Goal: Task Accomplishment & Management: Use online tool/utility

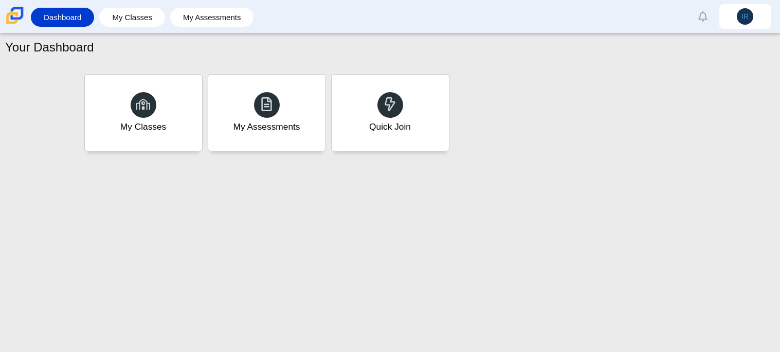
click at [389, 265] on div "Your Dashboard My Classes My Assessments Quick Join" at bounding box center [390, 192] width 780 height 318
click at [423, 248] on div "Your Dashboard My Classes My Assessments Quick Join" at bounding box center [390, 192] width 780 height 318
click at [408, 137] on div "Quick Join" at bounding box center [390, 112] width 122 height 79
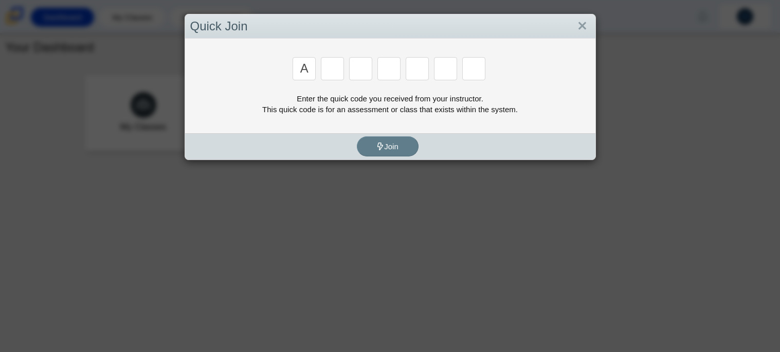
type input "a"
type input "j"
type input "e"
type input "i"
type input "8"
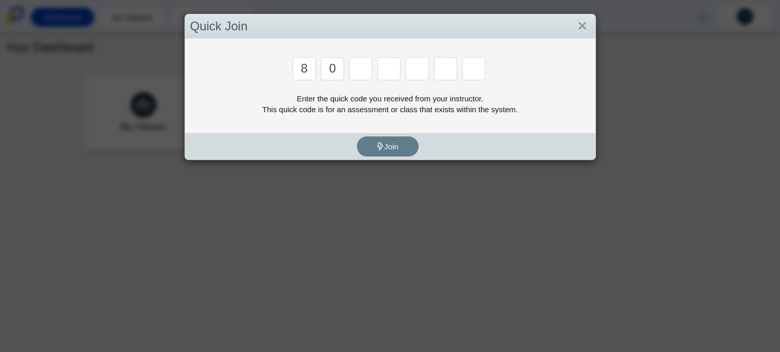
type input "0"
type input "8"
type input "2"
type input "w"
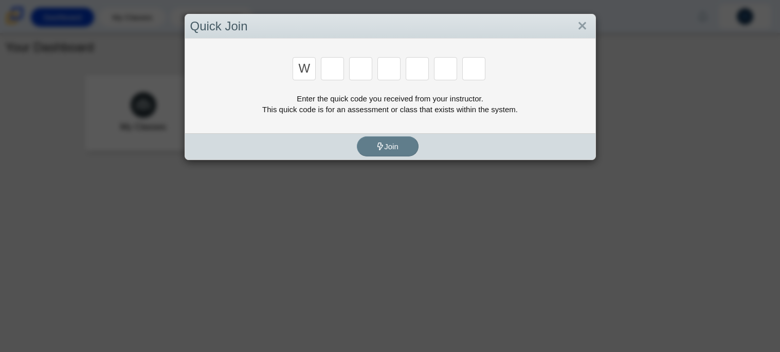
type input "W"
type input "v"
type input "n"
type input "3"
type input "5"
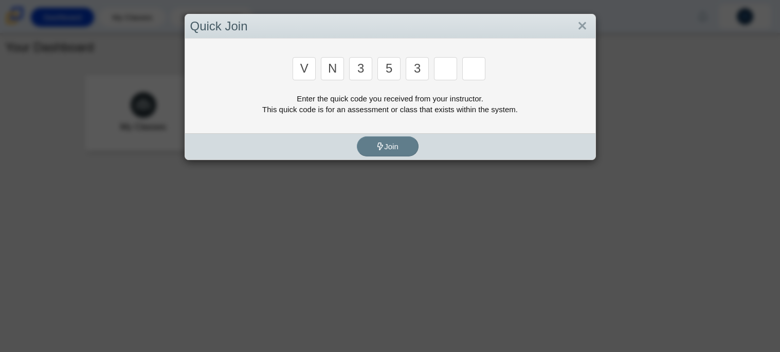
type input "3"
type input "g"
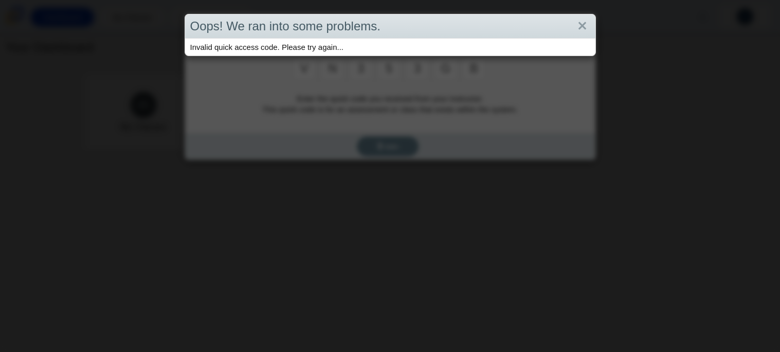
type input "b"
click at [583, 27] on link "Close" at bounding box center [582, 25] width 16 height 17
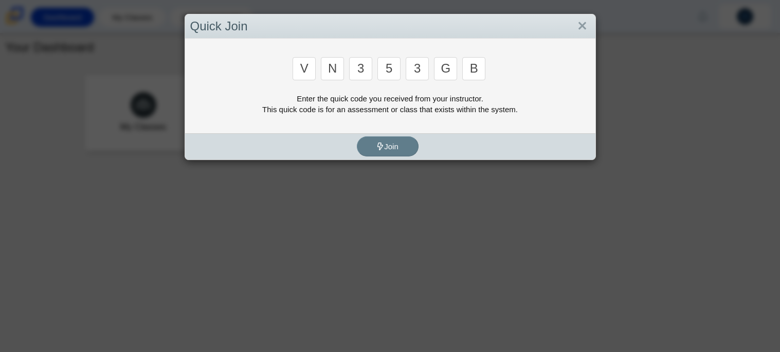
click at [312, 69] on input "v" at bounding box center [304, 68] width 23 height 23
type input "b"
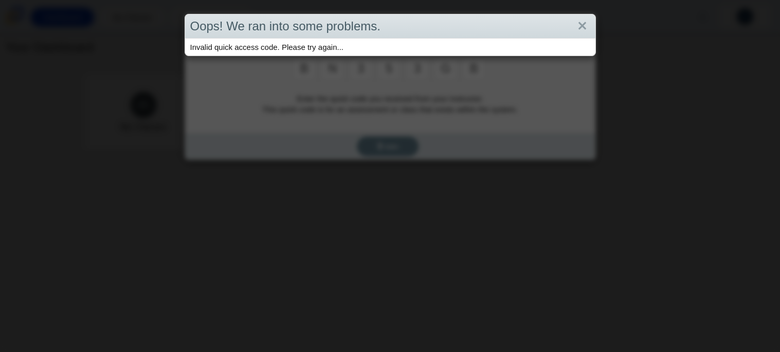
click at [339, 67] on div "Oops! We ran into some problems. Invalid quick access code. Please try again..." at bounding box center [390, 176] width 780 height 352
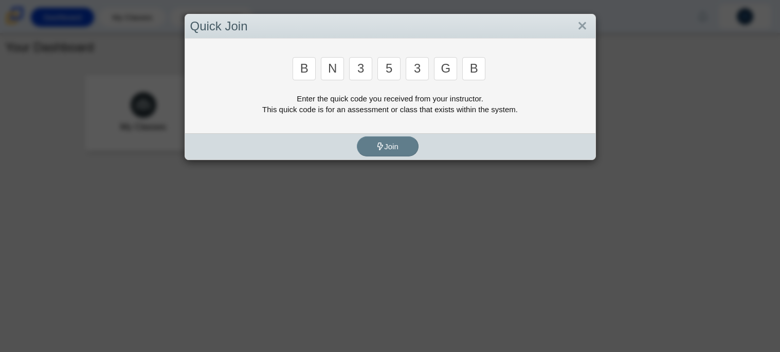
click at [344, 67] on div "n" at bounding box center [333, 69] width 25 height 25
click at [335, 67] on input "n" at bounding box center [332, 68] width 23 height 23
type input "m"
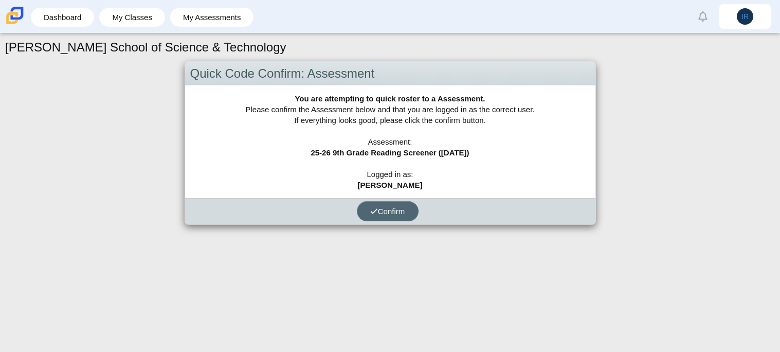
click at [395, 215] on button "Confirm" at bounding box center [388, 211] width 62 height 20
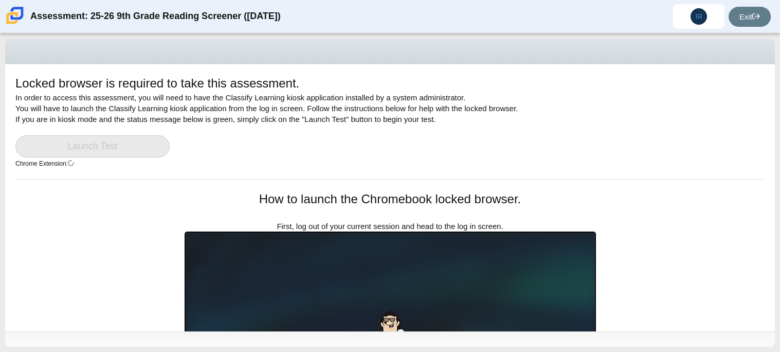
click at [139, 140] on link "Launch Test" at bounding box center [92, 146] width 154 height 22
click at [141, 140] on link "Launch Test" at bounding box center [92, 146] width 154 height 22
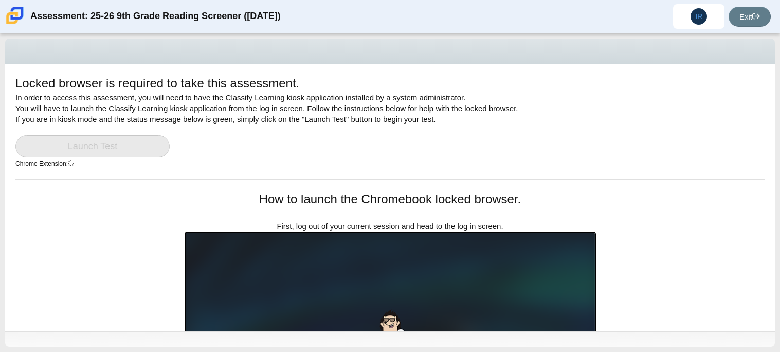
click at [141, 140] on link "Launch Test" at bounding box center [92, 146] width 154 height 22
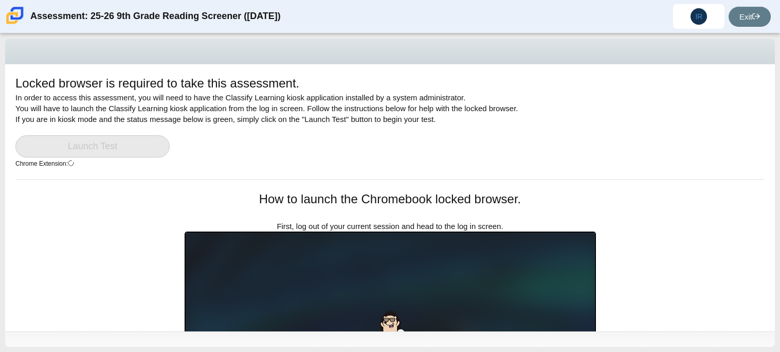
click at [141, 140] on link "Launch Test" at bounding box center [92, 146] width 154 height 22
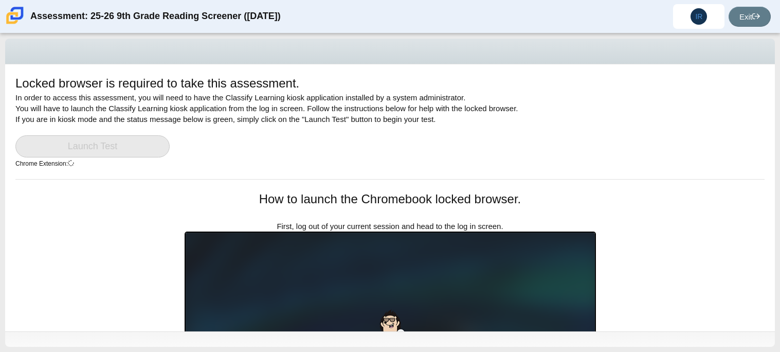
click at [141, 140] on link "Launch Test" at bounding box center [92, 146] width 154 height 22
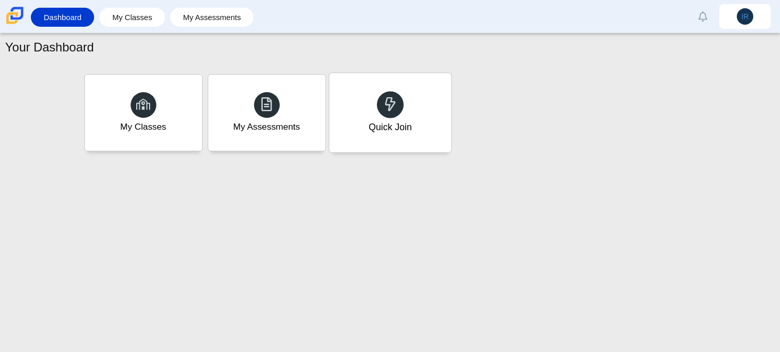
click at [388, 82] on div "Quick Join" at bounding box center [390, 112] width 122 height 79
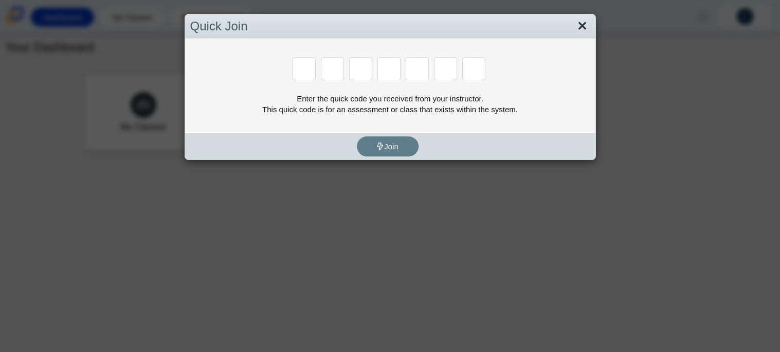
click at [589, 27] on link "Close" at bounding box center [582, 25] width 16 height 17
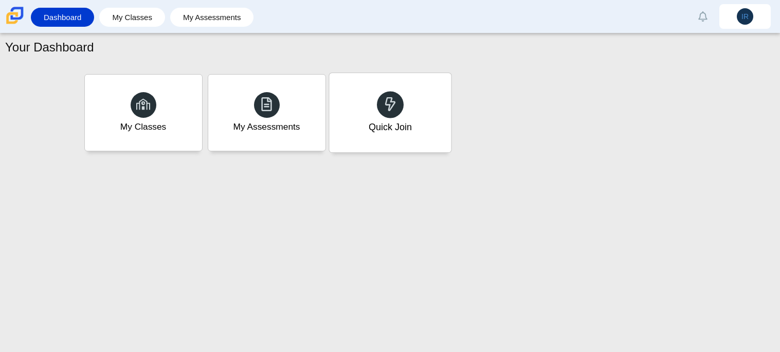
click at [349, 123] on div "Quick Join" at bounding box center [390, 112] width 122 height 79
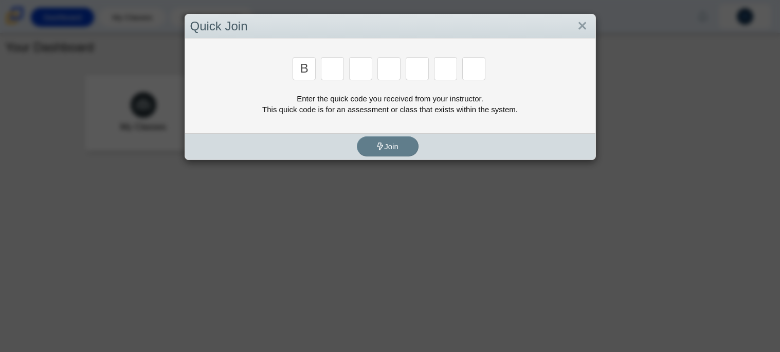
type input "b"
type input "m"
type input "3"
type input "5"
type input "3"
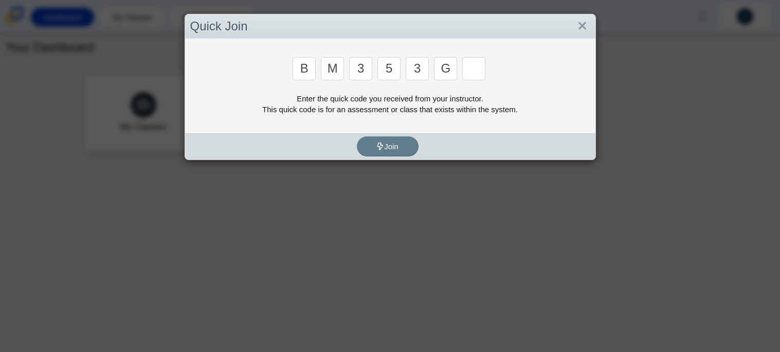
type input "g"
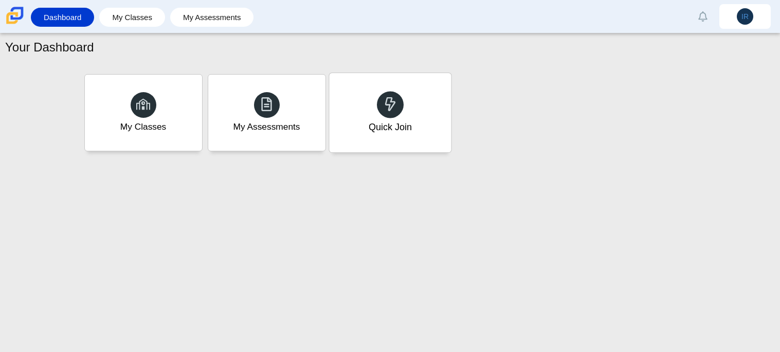
type input "b"
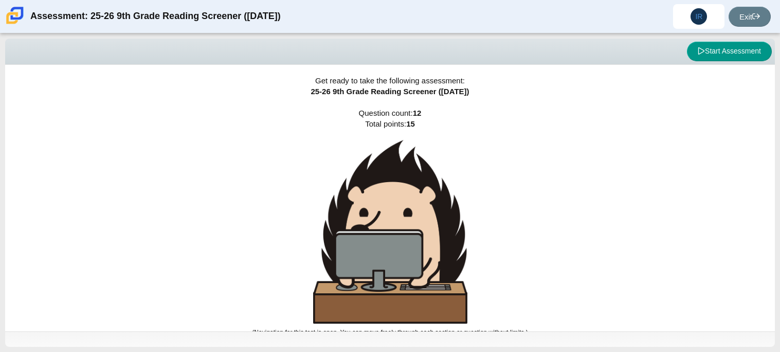
click at [436, 170] on img at bounding box center [390, 232] width 154 height 184
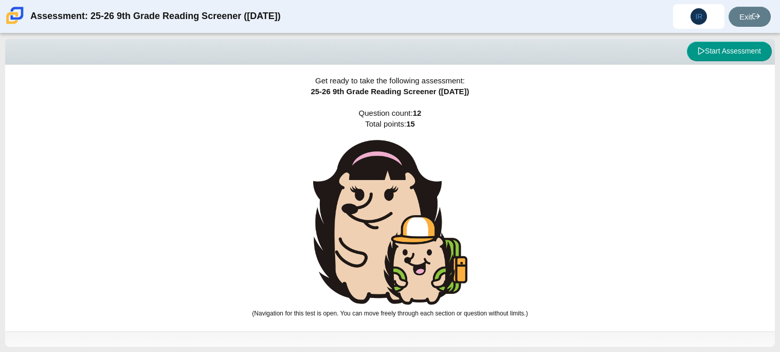
click at [406, 198] on img at bounding box center [390, 222] width 154 height 165
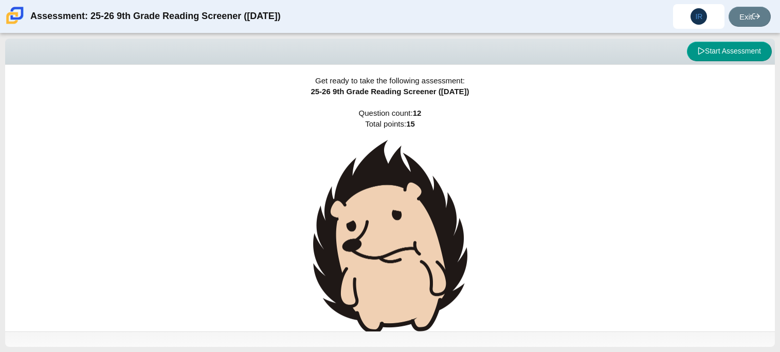
scroll to position [16, 0]
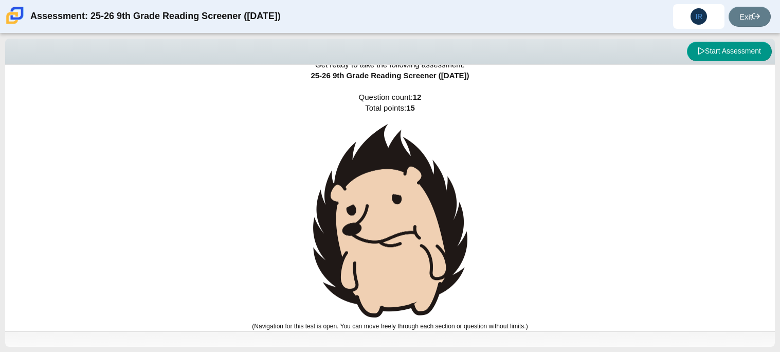
click at [408, 200] on img at bounding box center [390, 221] width 154 height 194
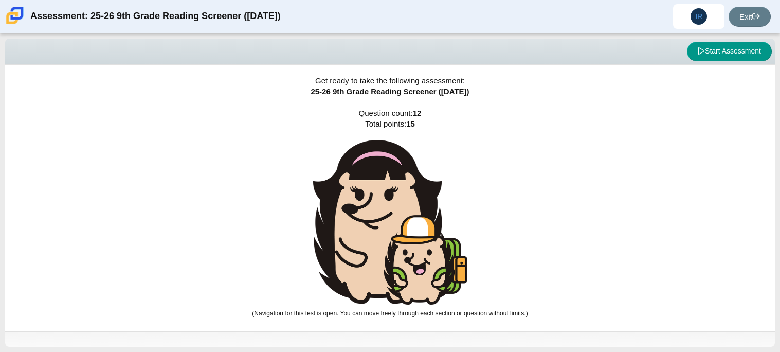
click at [409, 201] on img at bounding box center [390, 222] width 154 height 165
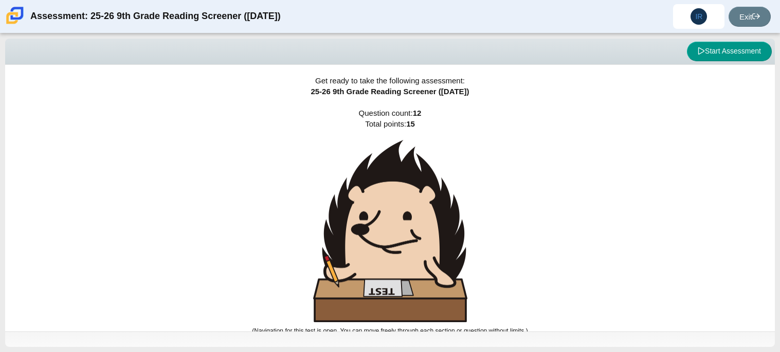
click at [409, 201] on img at bounding box center [390, 231] width 154 height 183
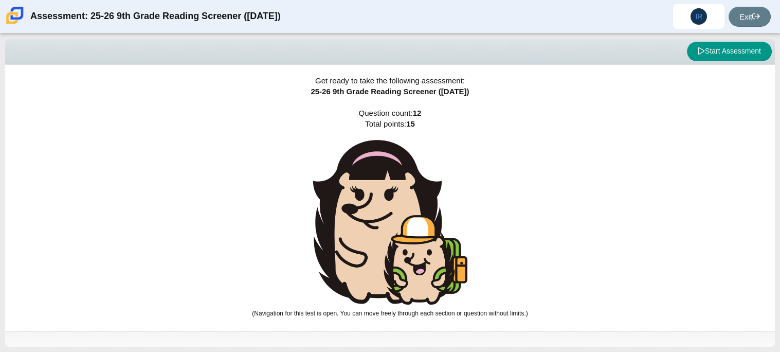
click at [409, 201] on img at bounding box center [390, 222] width 154 height 165
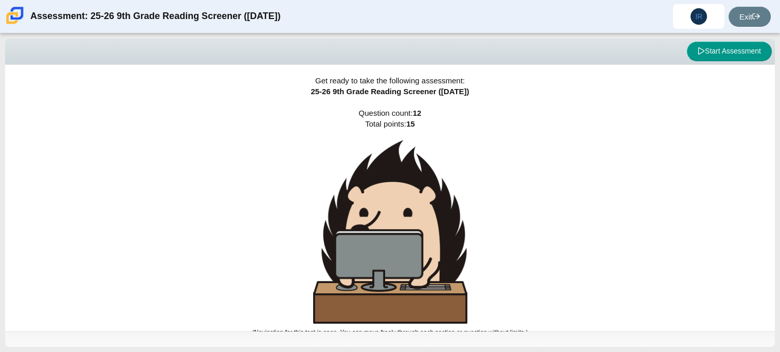
click at [409, 201] on img at bounding box center [390, 232] width 154 height 184
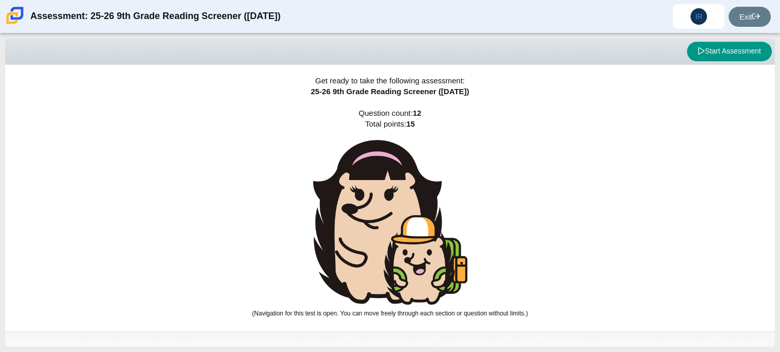
click at [409, 201] on img at bounding box center [390, 222] width 154 height 165
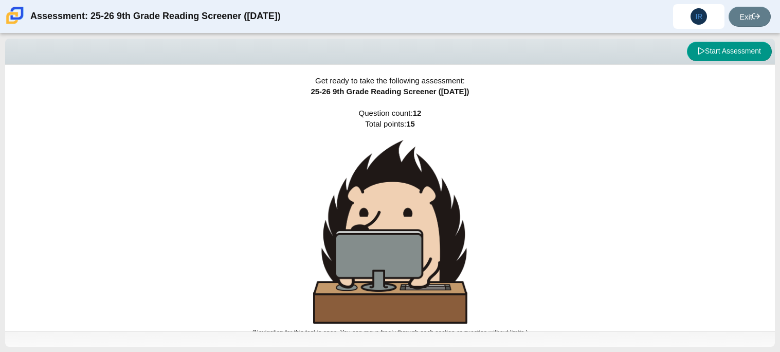
click at [409, 201] on img at bounding box center [390, 232] width 154 height 184
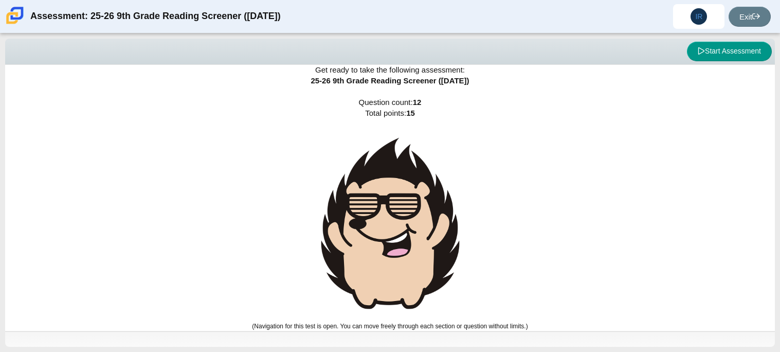
scroll to position [9, 0]
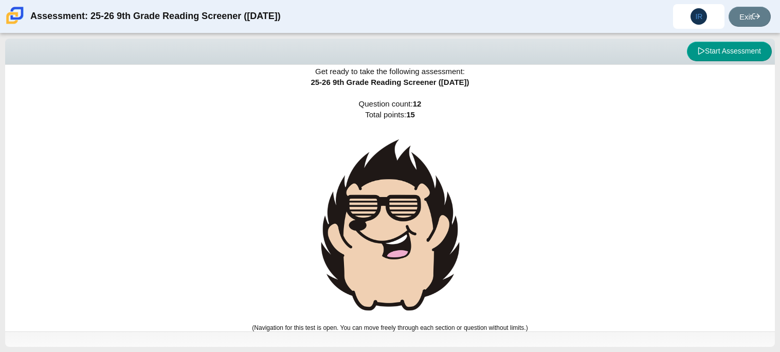
click at [409, 223] on img at bounding box center [390, 225] width 154 height 189
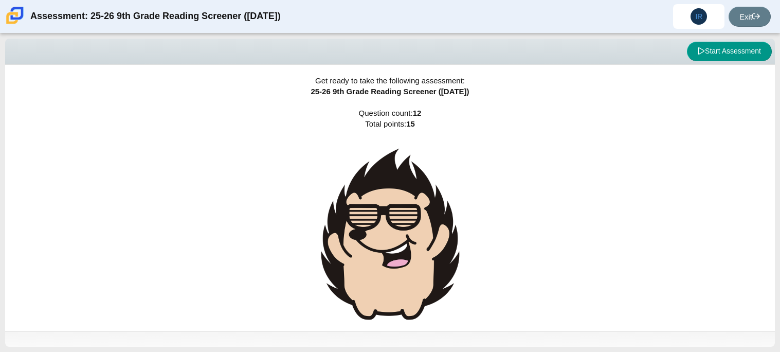
click at [409, 223] on img at bounding box center [390, 234] width 154 height 189
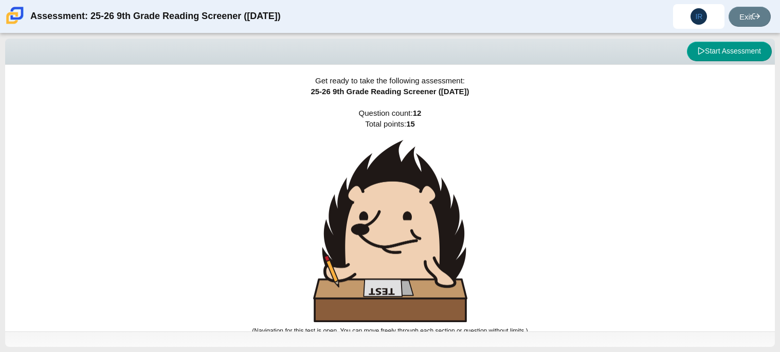
click at [409, 223] on img at bounding box center [390, 231] width 154 height 183
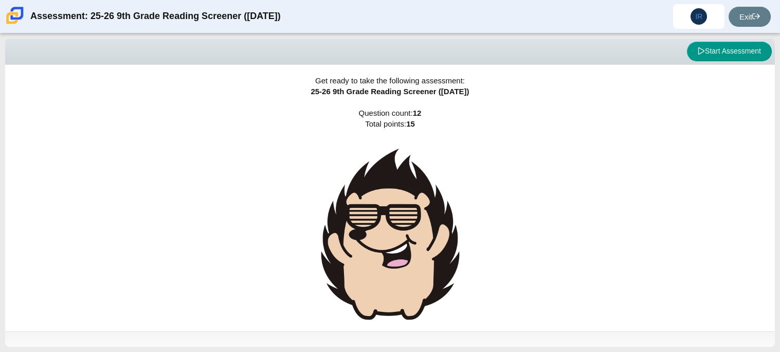
click at [409, 223] on img at bounding box center [390, 234] width 154 height 189
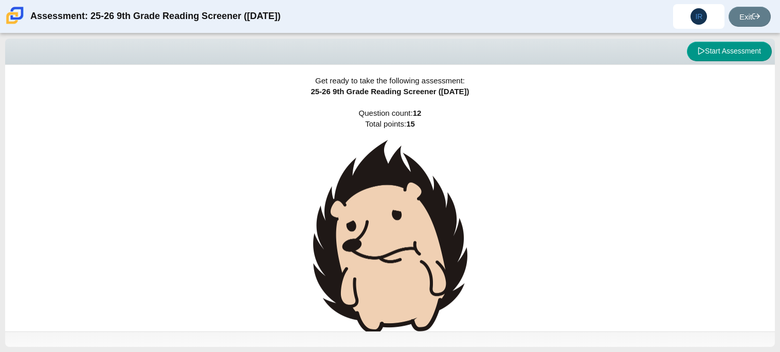
click at [409, 223] on img at bounding box center [390, 237] width 154 height 194
click at [410, 224] on img at bounding box center [390, 237] width 154 height 194
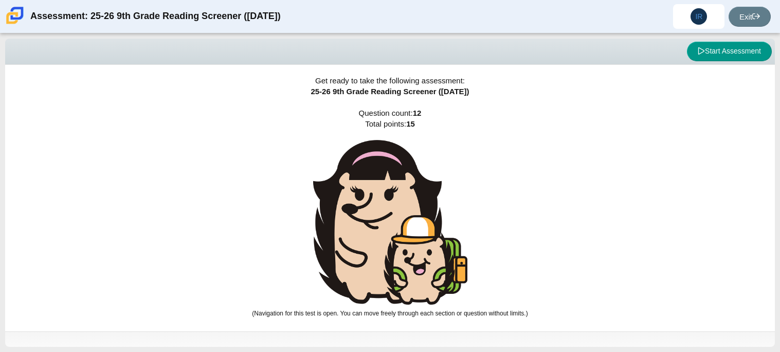
click at [411, 224] on img at bounding box center [390, 222] width 154 height 165
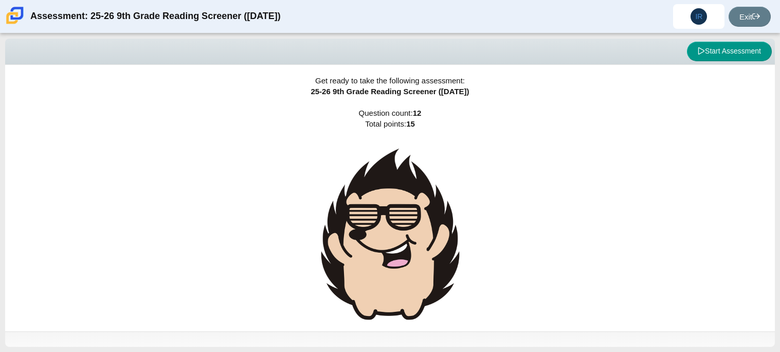
click at [411, 224] on img at bounding box center [390, 234] width 154 height 189
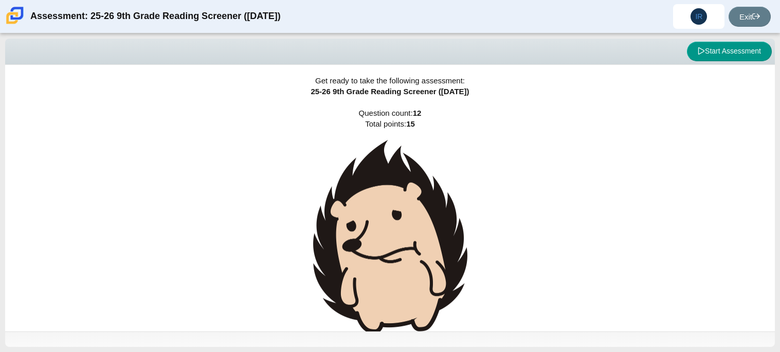
click at [411, 224] on img at bounding box center [390, 237] width 154 height 194
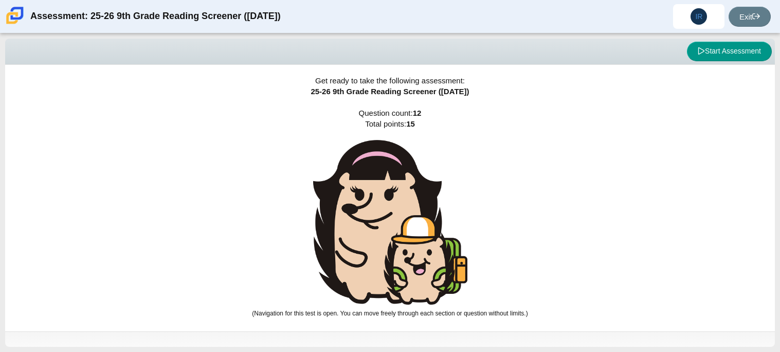
click at [411, 224] on img at bounding box center [390, 222] width 154 height 165
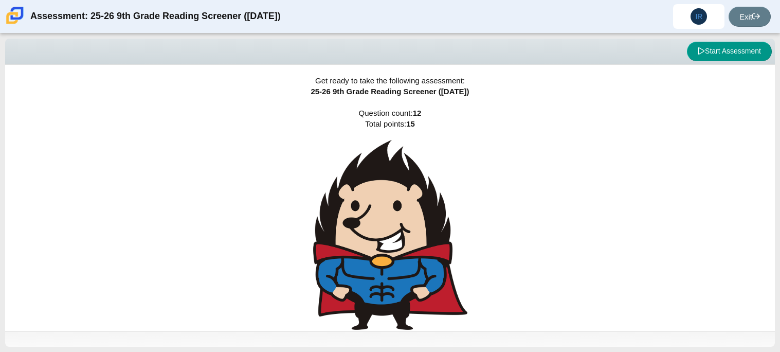
click at [411, 224] on img at bounding box center [390, 235] width 154 height 190
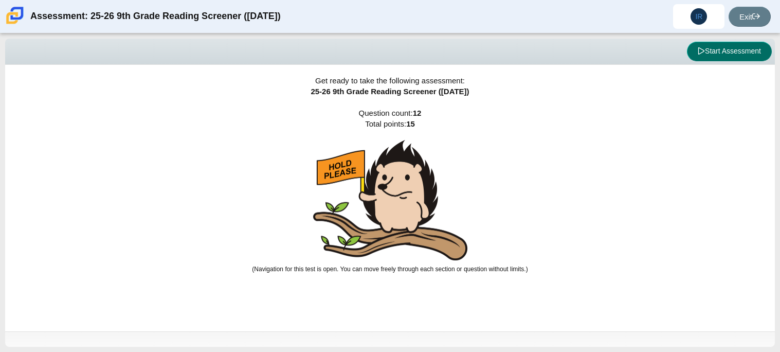
click at [736, 58] on button "Start Assessment" at bounding box center [729, 52] width 85 height 20
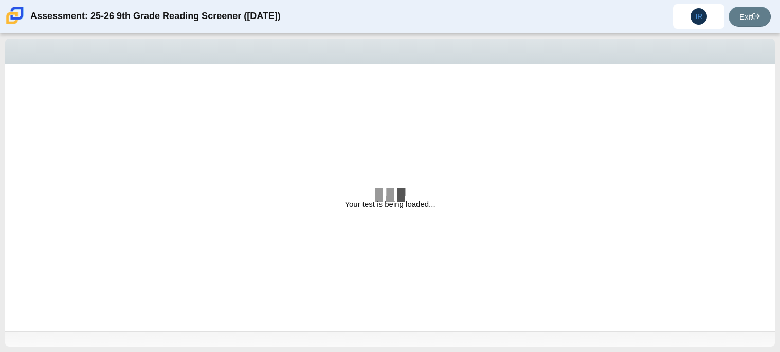
select select "ccc5b315-3c7c-471c-bf90-f22c8299c798"
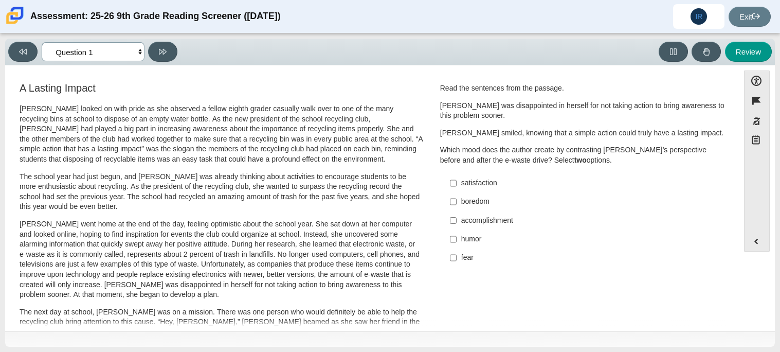
click at [98, 59] on select "Questions Question 1 Question 2 Question 3 Question 4 Question 5 Question 6 Que…" at bounding box center [93, 51] width 103 height 19
click at [119, 55] on select "Questions Question 1 Question 2 Question 3 Question 4 Question 5 Question 6 Que…" at bounding box center [93, 51] width 103 height 19
click at [756, 154] on div "Accessibility Flag item Response Masking Notepad" at bounding box center [757, 149] width 26 height 159
click at [756, 156] on div "Accessibility Flag item Response Masking Notepad" at bounding box center [757, 149] width 26 height 159
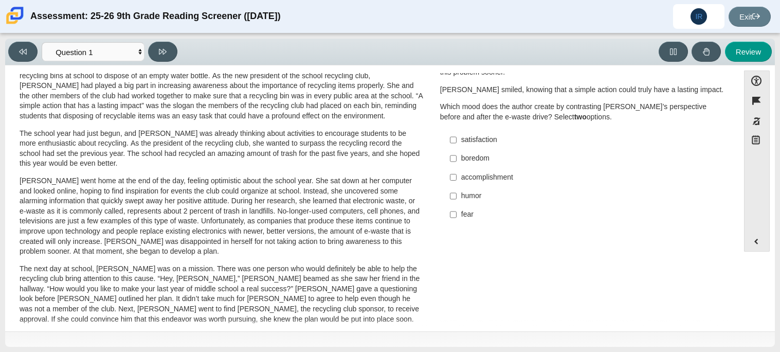
scroll to position [39, 0]
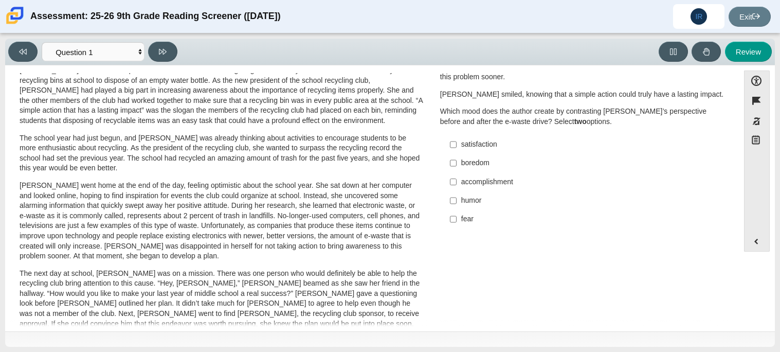
click at [407, 261] on div "Scarlett looked on with pride as she observed a fellow eighth grader casually w…" at bounding box center [222, 339] width 404 height 549
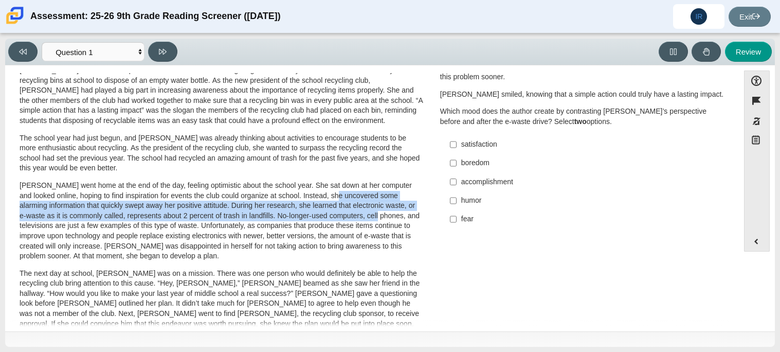
drag, startPoint x: 318, startPoint y: 197, endPoint x: 369, endPoint y: 212, distance: 53.2
click at [369, 212] on p "Scarlett went home at the end of the day, feeling optimistic about the school y…" at bounding box center [222, 220] width 404 height 81
click at [447, 282] on div "A Lasting Impact Scarlett looked on with pride as she observed a fellow eighth …" at bounding box center [372, 332] width 724 height 580
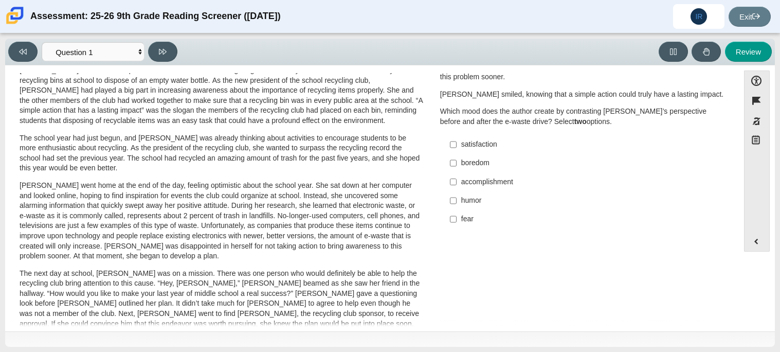
scroll to position [0, 0]
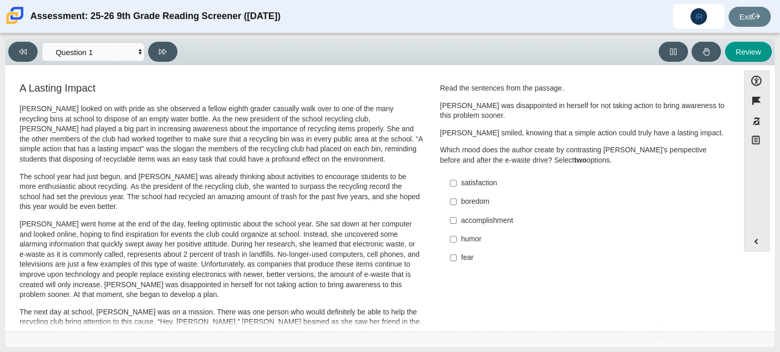
click at [495, 184] on div "satisfaction" at bounding box center [591, 183] width 260 height 10
click at [457, 184] on input "satisfaction satisfaction" at bounding box center [453, 183] width 7 height 19
checkbox input "true"
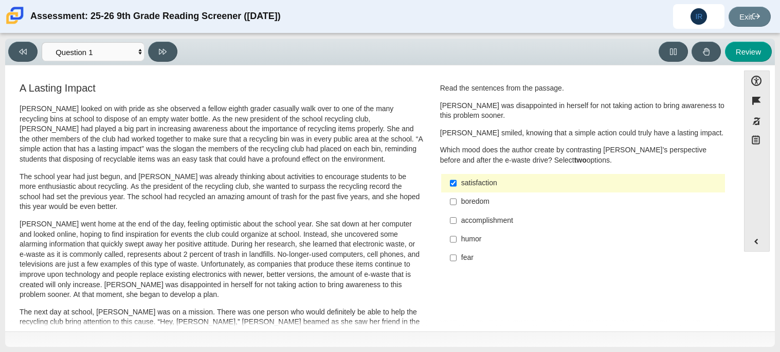
click at [502, 222] on div "accomplishment" at bounding box center [591, 220] width 260 height 10
click at [457, 222] on input "accomplishment accomplishment" at bounding box center [453, 220] width 7 height 19
checkbox input "true"
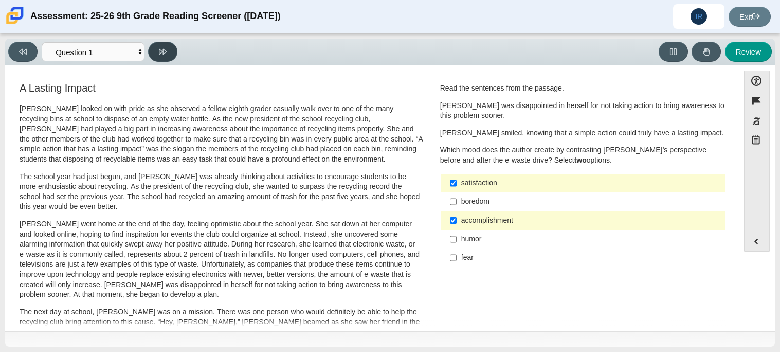
click at [162, 50] on icon at bounding box center [163, 52] width 8 height 6
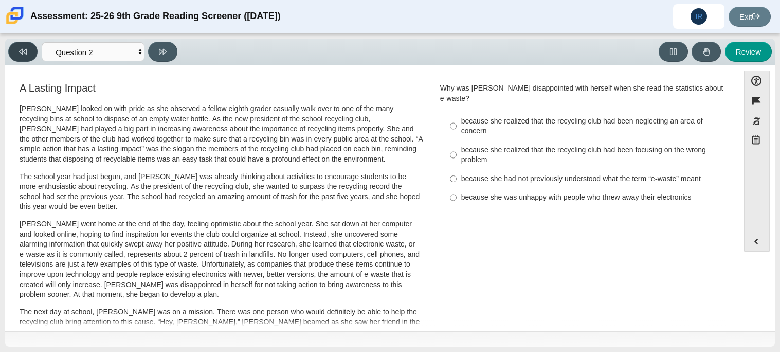
click at [30, 55] on button at bounding box center [22, 52] width 29 height 20
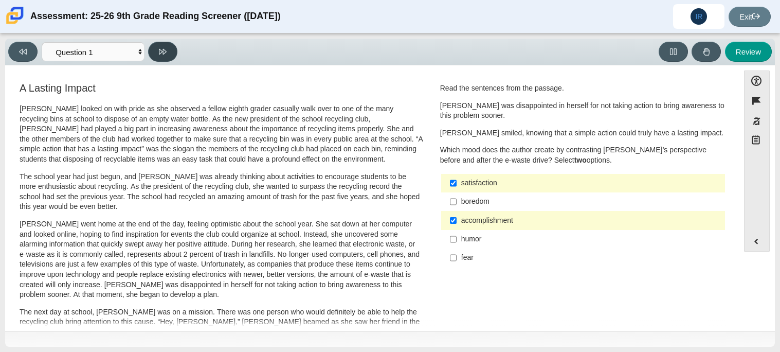
click at [167, 53] on icon at bounding box center [163, 52] width 8 height 8
select select "0ff64528-ffd7-428d-b192-babfaadd44e8"
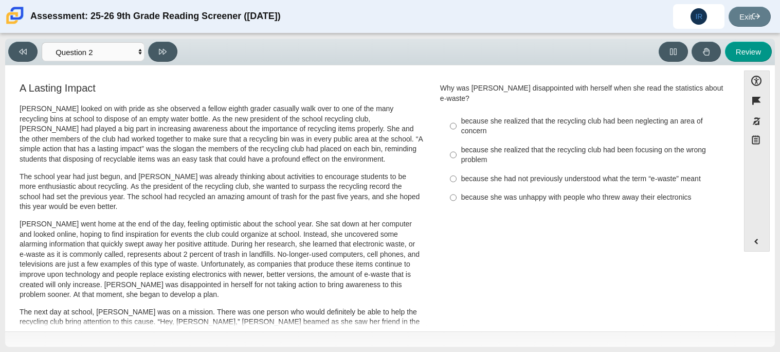
scroll to position [2, 0]
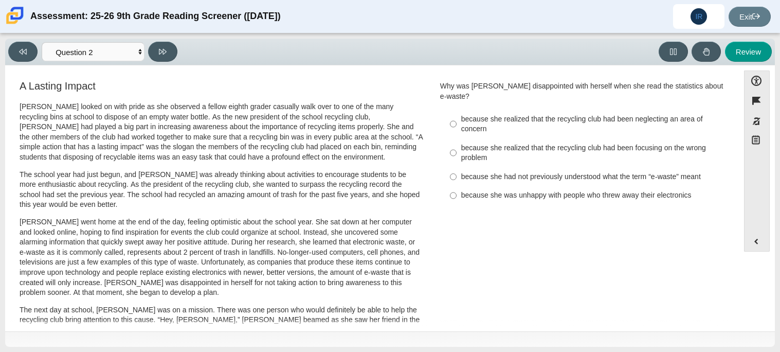
click at [319, 115] on p "Scarlett looked on with pride as she observed a fellow eighth grader casually w…" at bounding box center [222, 132] width 404 height 61
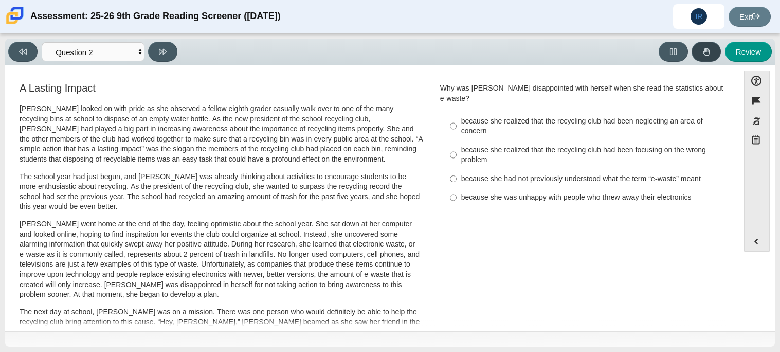
click at [710, 50] on icon at bounding box center [706, 52] width 8 height 8
click at [708, 51] on icon at bounding box center [706, 52] width 8 height 8
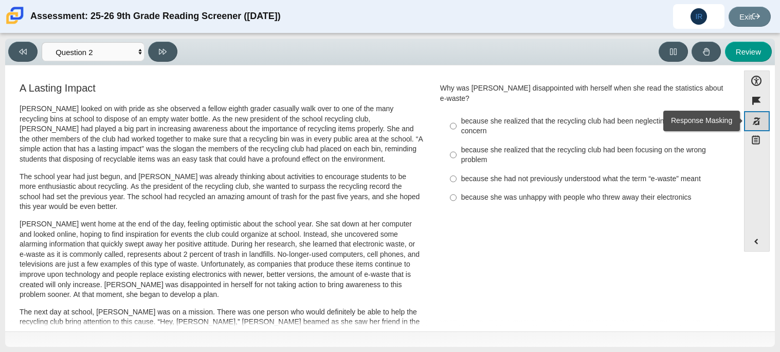
click at [762, 125] on button "Response Masking" at bounding box center [757, 121] width 26 height 20
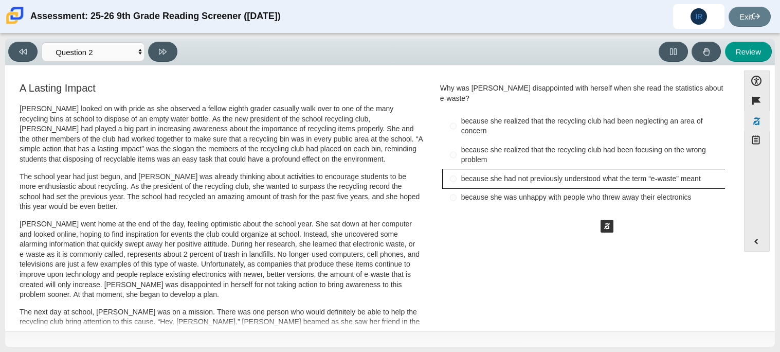
drag, startPoint x: 530, startPoint y: 171, endPoint x: 621, endPoint y: 222, distance: 104.3
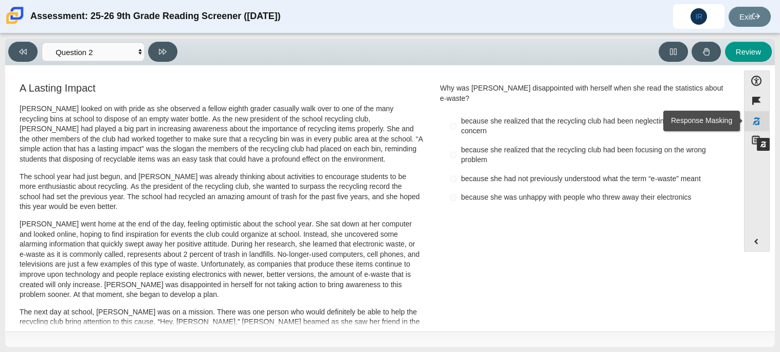
click at [752, 128] on button "Response Masking" at bounding box center [757, 121] width 26 height 20
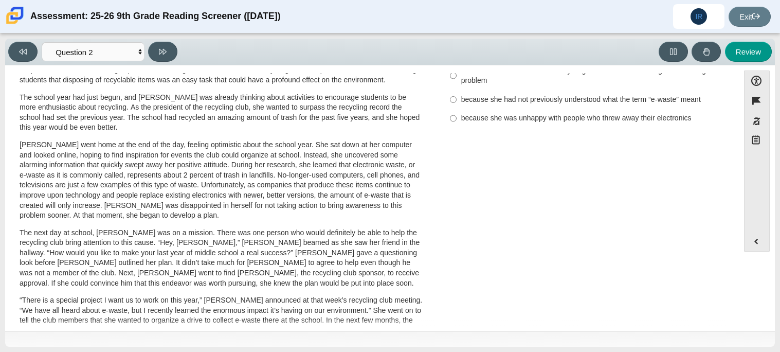
scroll to position [80, 0]
drag, startPoint x: 141, startPoint y: 176, endPoint x: 200, endPoint y: 171, distance: 59.4
click at [200, 171] on p "Scarlett went home at the end of the day, feeling optimistic about the school y…" at bounding box center [222, 179] width 404 height 81
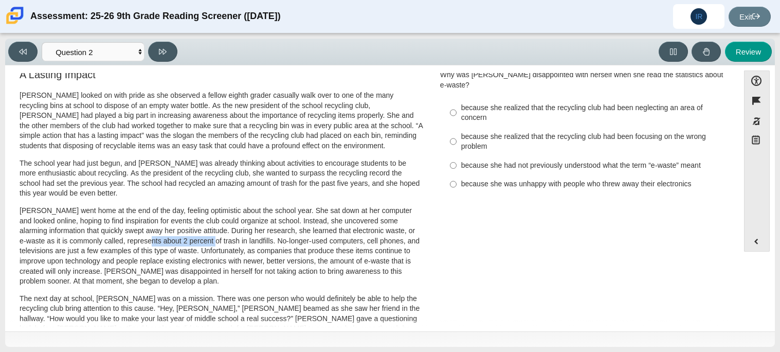
scroll to position [0, 0]
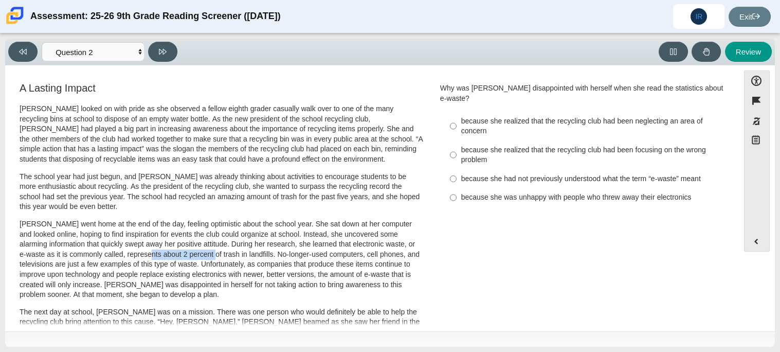
click at [297, 252] on p "Scarlett went home at the end of the day, feeling optimistic about the school y…" at bounding box center [222, 259] width 404 height 81
drag, startPoint x: 271, startPoint y: 256, endPoint x: 280, endPoint y: 256, distance: 9.3
click at [280, 256] on p "Scarlett went home at the end of the day, feeling optimistic about the school y…" at bounding box center [222, 259] width 404 height 81
click at [576, 174] on div "because she had not previously understood what the term “e-waste” meant" at bounding box center [591, 179] width 260 height 10
click at [457, 169] on input "because she had not previously understood what the term “e-waste” meant because…" at bounding box center [453, 178] width 7 height 19
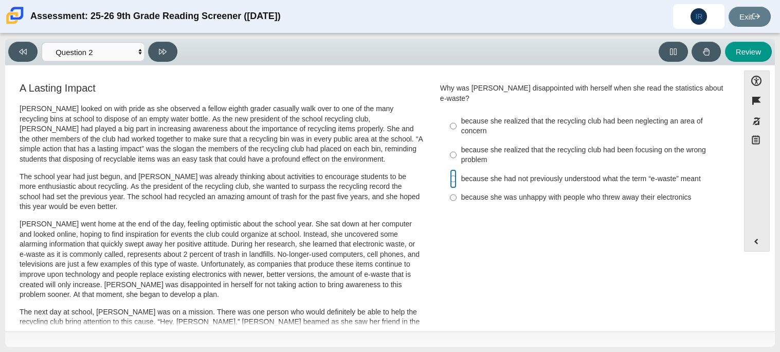
radio input "true"
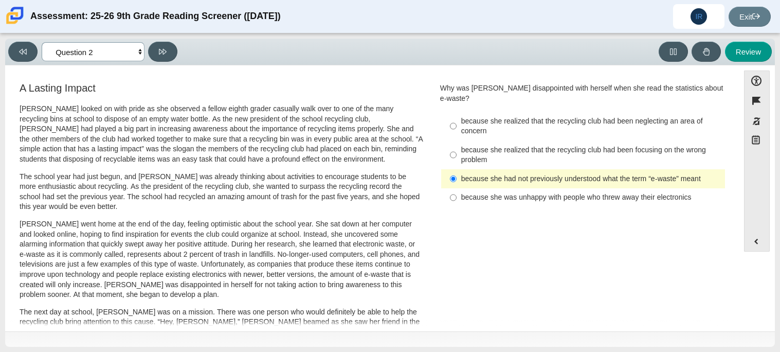
click at [131, 53] on select "Questions Question 1 Question 2 Question 3 Question 4 Question 5 Question 6 Que…" at bounding box center [93, 51] width 103 height 19
click at [42, 42] on select "Questions Question 1 Question 2 Question 3 Question 4 Question 5 Question 6 Que…" at bounding box center [93, 51] width 103 height 19
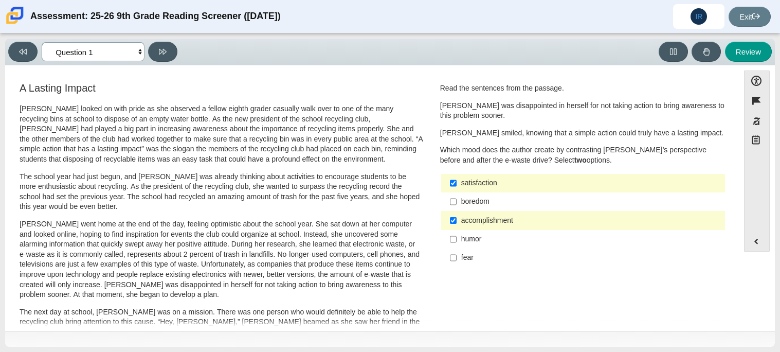
click at [101, 48] on select "Questions Question 1 Question 2 Question 3 Question 4 Question 5 Question 6 Que…" at bounding box center [93, 51] width 103 height 19
select select "7ce3d843-6974-4858-901c-1ff39630e843"
click at [42, 42] on select "Questions Question 1 Question 2 Question 3 Question 4 Question 5 Question 6 Que…" at bounding box center [93, 51] width 103 height 19
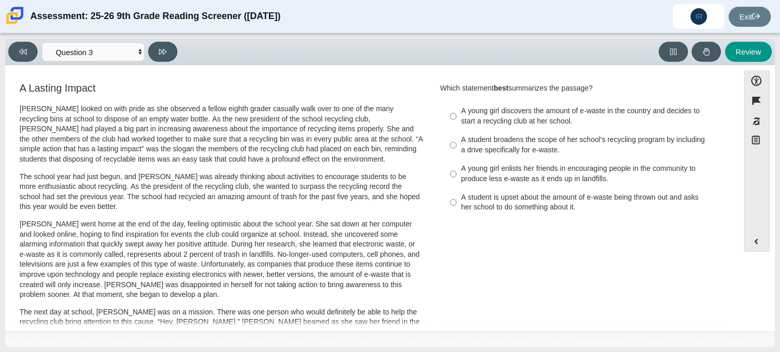
click at [523, 207] on div "A student is upset about the amount of e-waste being thrown out and asks her sc…" at bounding box center [591, 202] width 260 height 20
click at [457, 207] on input "A student is upset about the amount of e-waste being thrown out and asks her sc…" at bounding box center [453, 202] width 7 height 29
radio input "true"
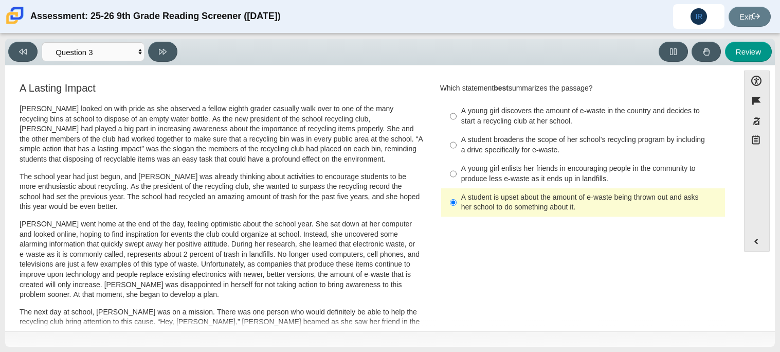
click at [92, 33] on div "Viewing Question 3 of 12 in Pacing Mode Questions Question 1 Question 2 Questio…" at bounding box center [390, 192] width 780 height 318
click at [97, 42] on div "Viewing Question 3 of 12 in Pacing Mode Questions Question 1 Question 2 Questio…" at bounding box center [94, 52] width 173 height 20
click at [100, 52] on select "Questions Question 1 Question 2 Question 3 Question 4 Question 5 Question 6 Que…" at bounding box center [93, 51] width 103 height 19
select select "ca9ea0f1-49c5-4bd1-83b0-472c18652b42"
click at [42, 42] on select "Questions Question 1 Question 2 Question 3 Question 4 Question 5 Question 6 Que…" at bounding box center [93, 51] width 103 height 19
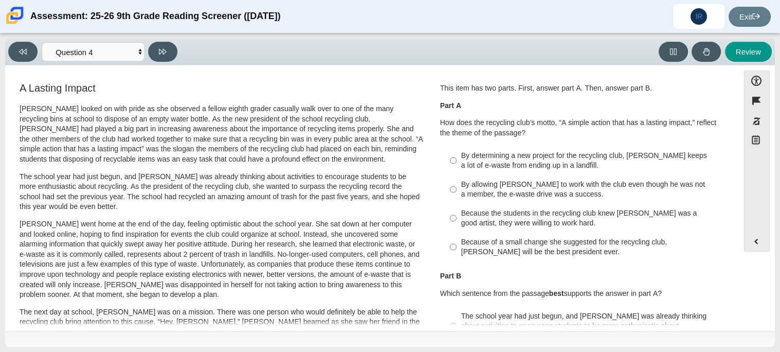
click at [107, 124] on p "Scarlett looked on with pride as she observed a fellow eighth grader casually w…" at bounding box center [222, 134] width 404 height 61
click at [466, 90] on p "This item has two parts. First, answer part A. Then, answer part B." at bounding box center [583, 88] width 286 height 10
click at [579, 162] on div "By determining a new project for the recycling club, Scarlett keeps a lot of e-…" at bounding box center [591, 161] width 260 height 20
click at [457, 162] on input "By determining a new project for the recycling club, Scarlett keeps a lot of e-…" at bounding box center [453, 160] width 7 height 29
radio input "true"
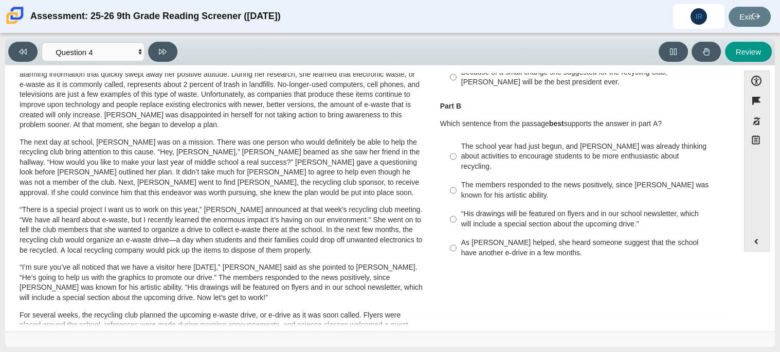
scroll to position [169, 0]
click at [541, 280] on div "A Lasting Impact Scarlett looked on with pride as she observed a fellow eighth …" at bounding box center [372, 202] width 724 height 580
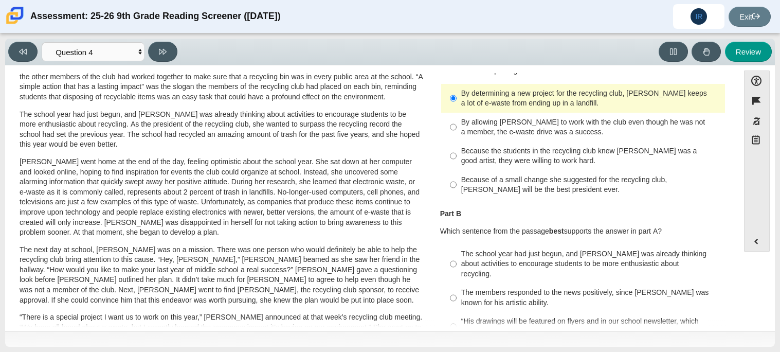
scroll to position [63, 0]
click at [495, 254] on div "The school year had just begun, and Scarlett was already thinking about activit…" at bounding box center [591, 263] width 260 height 30
click at [457, 254] on input "The school year had just begun, and Scarlett was already thinking about activit…" at bounding box center [453, 263] width 7 height 39
radio input "true"
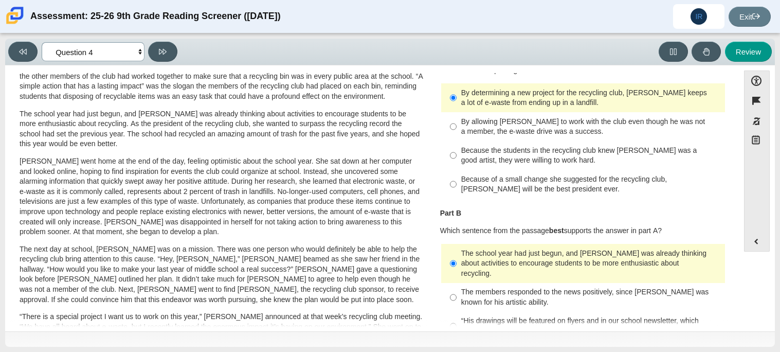
click at [71, 46] on select "Questions Question 1 Question 2 Question 3 Question 4 Question 5 Question 6 Que…" at bounding box center [93, 51] width 103 height 19
click at [42, 42] on select "Questions Question 1 Question 2 Question 3 Question 4 Question 5 Question 6 Que…" at bounding box center [93, 51] width 103 height 19
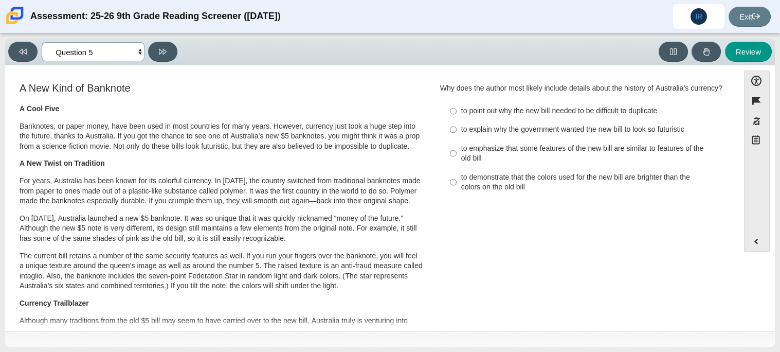
click at [102, 55] on select "Questions Question 1 Question 2 Question 3 Question 4 Question 5 Question 6 Que…" at bounding box center [93, 51] width 103 height 19
click at [42, 42] on select "Questions Question 1 Question 2 Question 3 Question 4 Question 5 Question 6 Que…" at bounding box center [93, 51] width 103 height 19
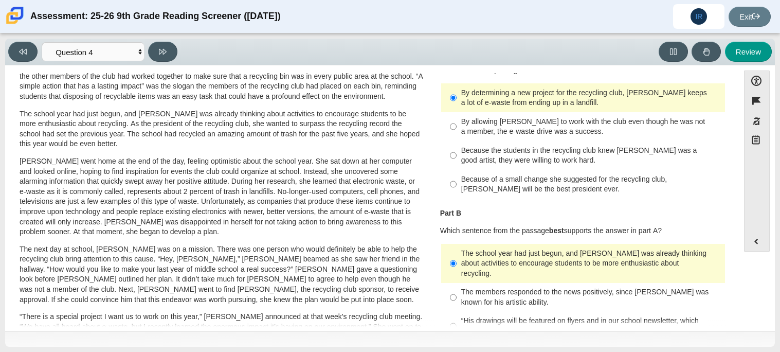
scroll to position [0, 0]
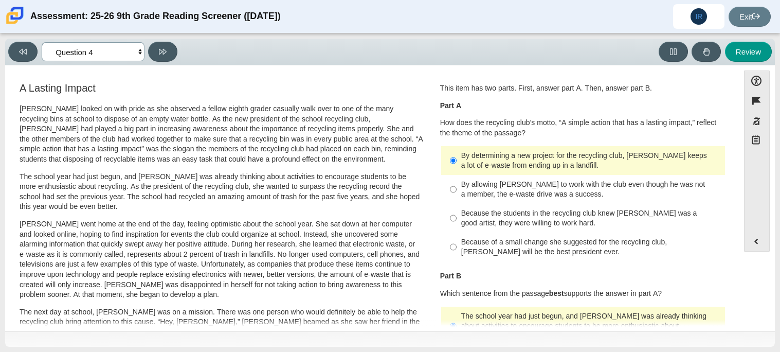
click at [89, 50] on select "Questions Question 1 Question 2 Question 3 Question 4 Question 5 Question 6 Que…" at bounding box center [93, 51] width 103 height 19
select select "e41f1a79-e29f-4095-8030-a53364015bed"
click at [42, 42] on select "Questions Question 1 Question 2 Question 3 Question 4 Question 5 Question 6 Que…" at bounding box center [93, 51] width 103 height 19
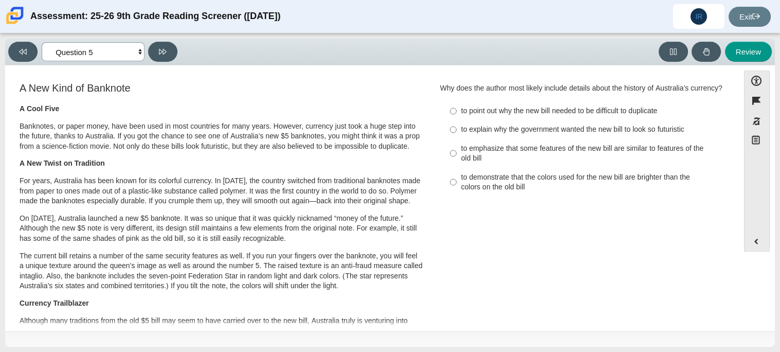
click at [83, 44] on select "Questions Question 1 Question 2 Question 3 Question 4 Question 5 Question 6 Que…" at bounding box center [93, 51] width 103 height 19
click at [250, 104] on p "A Cool Five" at bounding box center [222, 109] width 404 height 10
click at [501, 135] on label "to explain why the government wanted the new bill to look so futuristic to expl…" at bounding box center [584, 129] width 282 height 19
click at [457, 135] on input "to explain why the government wanted the new bill to look so futuristic to expl…" at bounding box center [453, 129] width 7 height 19
radio input "true"
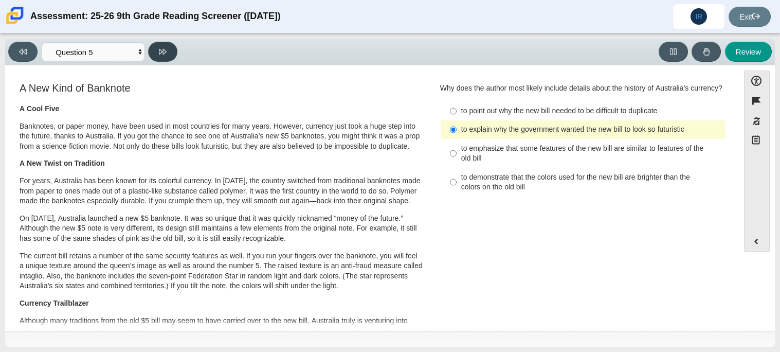
click at [169, 54] on button at bounding box center [162, 52] width 29 height 20
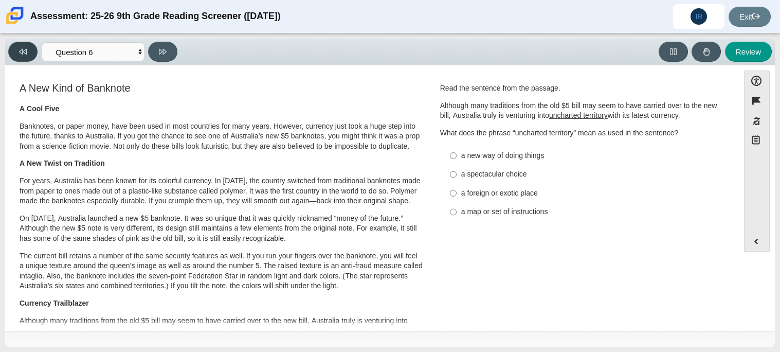
click at [26, 50] on icon at bounding box center [23, 52] width 8 height 8
select select "e41f1a79-e29f-4095-8030-a53364015bed"
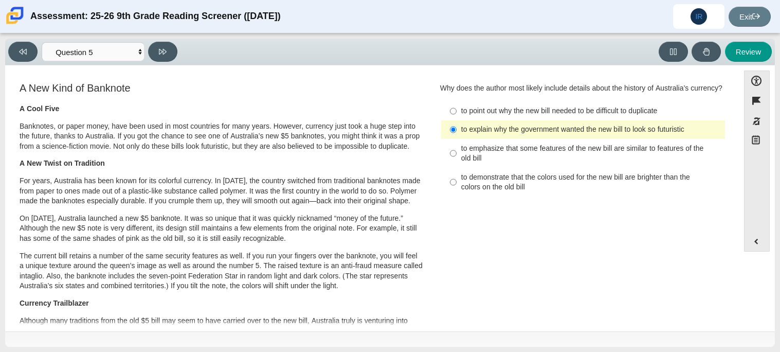
click at [492, 153] on div "to emphasize that some features of the new bill are similar to features of the …" at bounding box center [591, 153] width 260 height 20
click at [457, 153] on input "to emphasize that some features of the new bill are similar to features of the …" at bounding box center [453, 153] width 7 height 29
radio input "true"
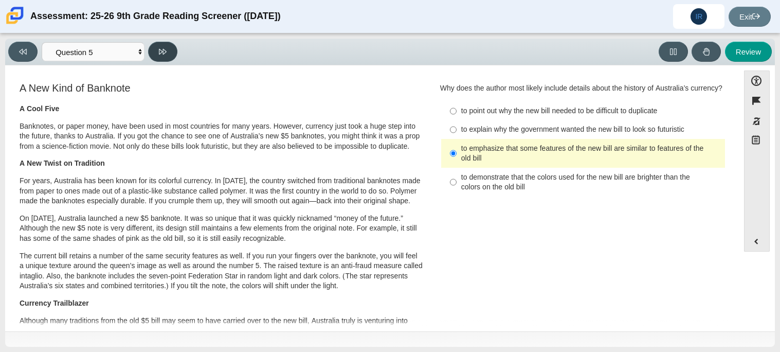
click at [166, 60] on button at bounding box center [162, 52] width 29 height 20
select select "69146e31-7b3d-4a3e-9ce6-f30c24342ae0"
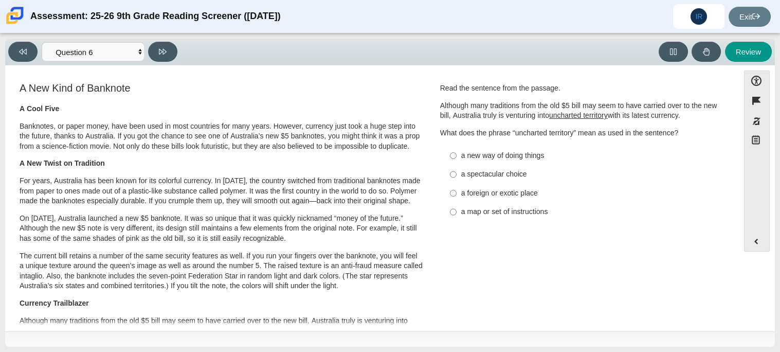
click at [532, 155] on div "a new way of doing things" at bounding box center [591, 156] width 260 height 10
click at [457, 155] on input "a new way of doing things a new way of doing things" at bounding box center [453, 155] width 7 height 19
radio input "true"
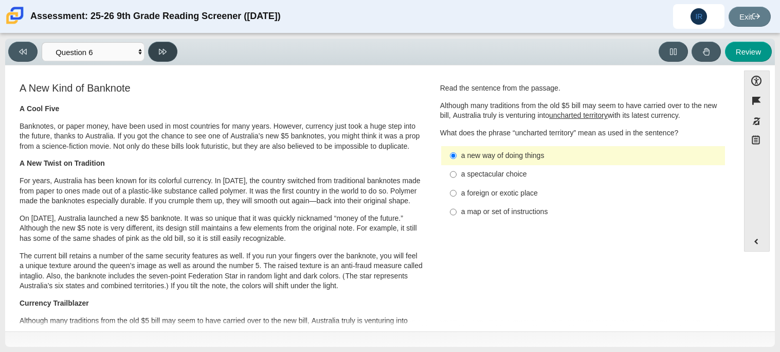
click at [154, 47] on button at bounding box center [162, 52] width 29 height 20
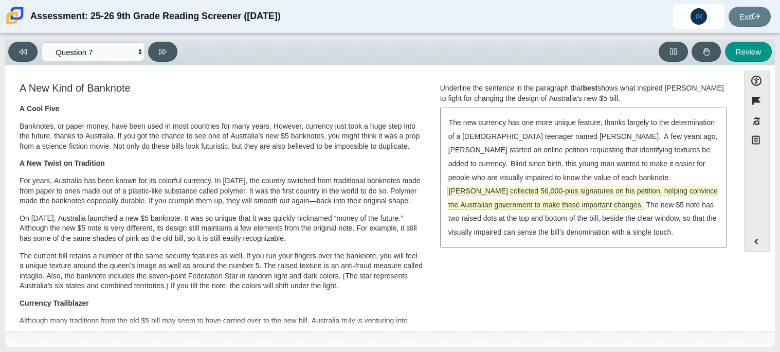
click at [675, 186] on span "McLeod collected 56,000-plus signatures on his petition, helping convince the A…" at bounding box center [582, 197] width 269 height 23
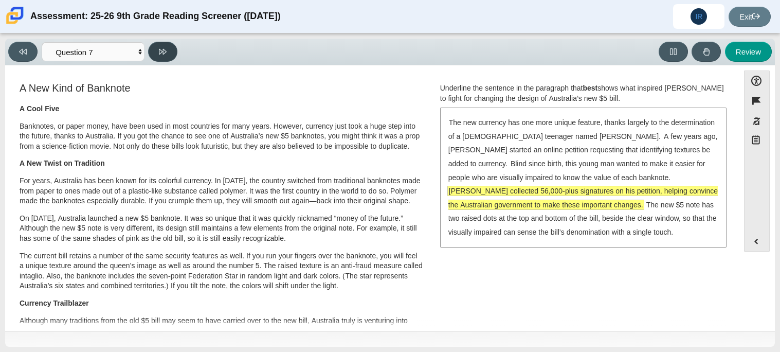
click at [157, 47] on button at bounding box center [162, 52] width 29 height 20
select select "ea8338c2-a6a3-418e-a305-2b963b54a290"
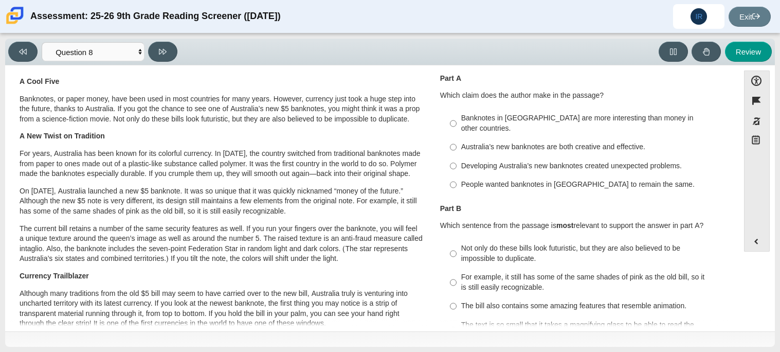
scroll to position [28, 0]
click at [613, 141] on div "Australia’s new banknotes are both creative and effective." at bounding box center [591, 146] width 260 height 10
click at [457, 137] on input "Australia’s new banknotes are both creative and effective. Australia’s new bank…" at bounding box center [453, 146] width 7 height 19
radio input "true"
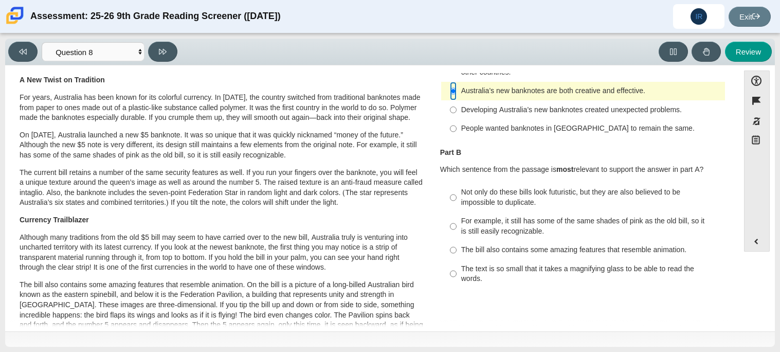
scroll to position [84, 0]
click at [573, 218] on div "For example, it still has some of the same shades of pink as the old bill, so i…" at bounding box center [591, 225] width 260 height 20
click at [457, 218] on input "For example, it still has some of the same shades of pink as the old bill, so i…" at bounding box center [453, 225] width 7 height 29
radio input "true"
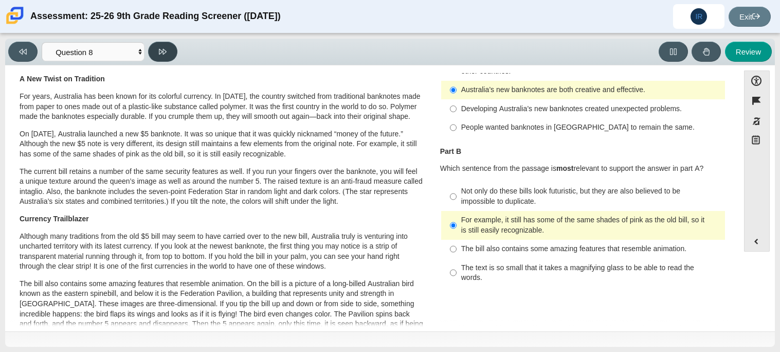
click at [165, 56] on button at bounding box center [162, 52] width 29 height 20
select select "89f058d6-b15c-4ef5-a4b3-fdaffb8868b6"
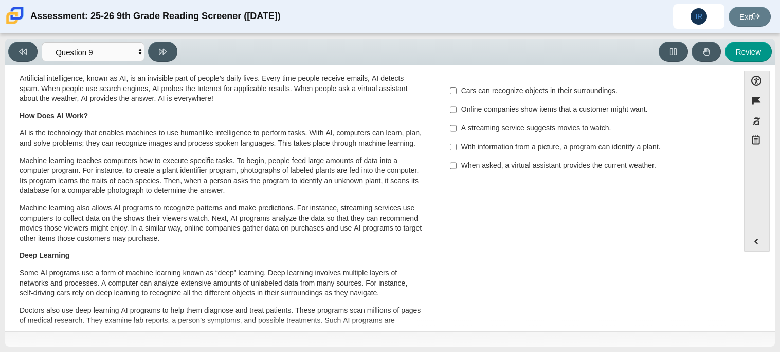
scroll to position [0, 0]
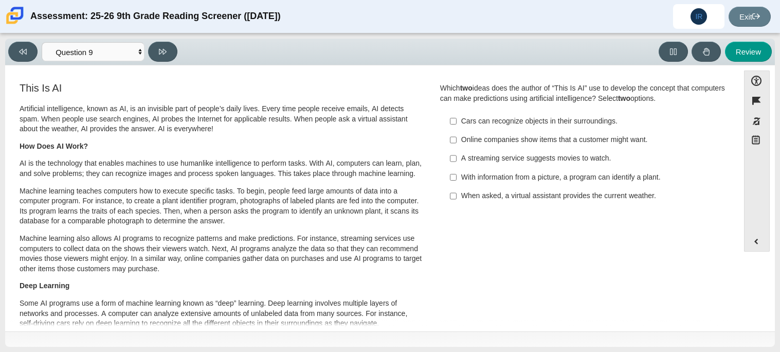
click at [489, 165] on label "A streaming service suggests movies to watch. A streaming service suggests movi…" at bounding box center [584, 158] width 282 height 19
click at [457, 165] on input "A streaming service suggests movies to watch. A streaming service suggests movi…" at bounding box center [453, 158] width 7 height 19
checkbox input "true"
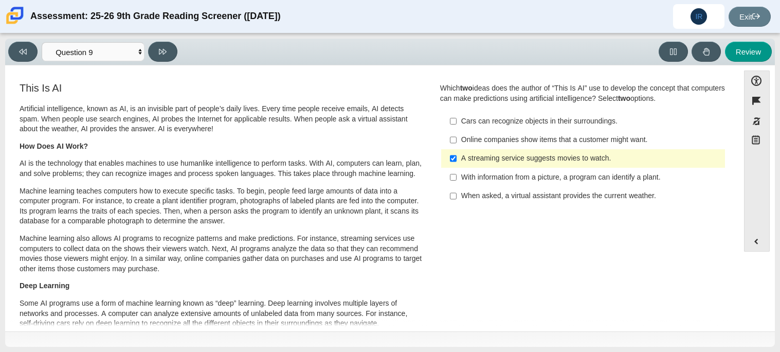
click at [545, 141] on div "Online companies show items that a customer might want." at bounding box center [591, 140] width 260 height 10
click at [457, 141] on input "Online companies show items that a customer might want. Online companies show i…" at bounding box center [453, 140] width 7 height 19
checkbox input "true"
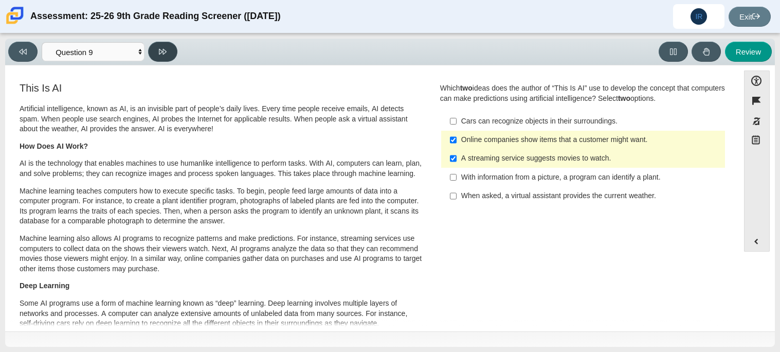
click at [158, 50] on button at bounding box center [162, 52] width 29 height 20
select select "cdf3c14e-a918-44d1-9b63-3db0fa81641e"
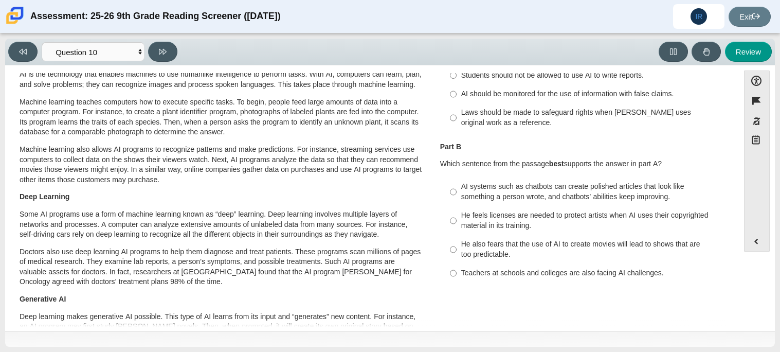
scroll to position [97, 0]
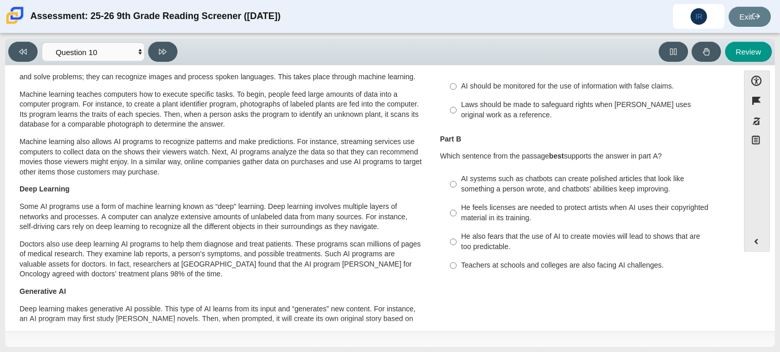
click at [630, 109] on div "Laws should be made to safeguard rights when AI uses original work as a referen…" at bounding box center [591, 110] width 260 height 20
click at [457, 109] on input "Laws should be made to safeguard rights when AI uses original work as a referen…" at bounding box center [453, 110] width 7 height 29
radio input "true"
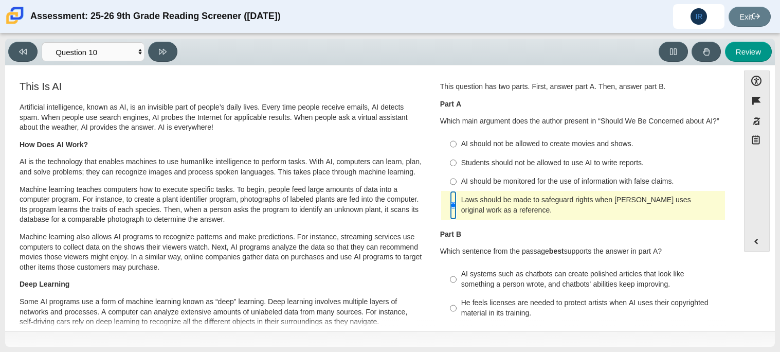
scroll to position [0, 0]
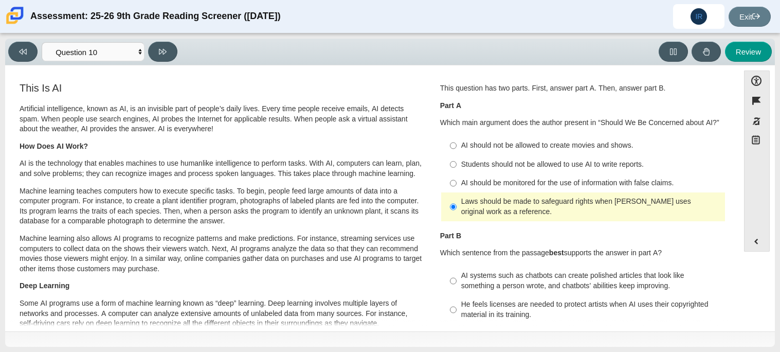
click at [558, 186] on div "AI should be monitored for the use of information with false claims." at bounding box center [591, 183] width 260 height 10
click at [457, 186] on input "AI should be monitored for the use of information with false claims. AI should …" at bounding box center [453, 183] width 7 height 19
radio input "true"
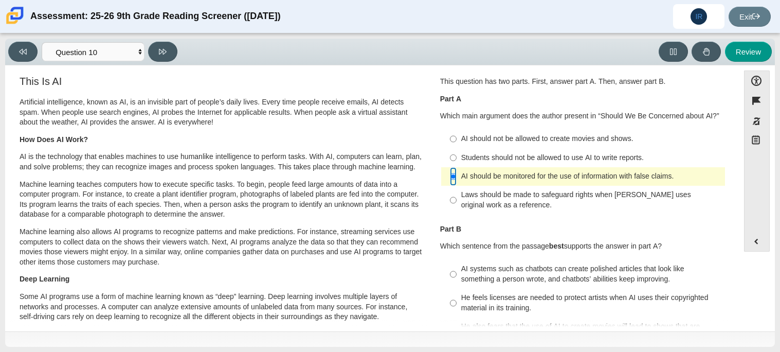
scroll to position [4, 0]
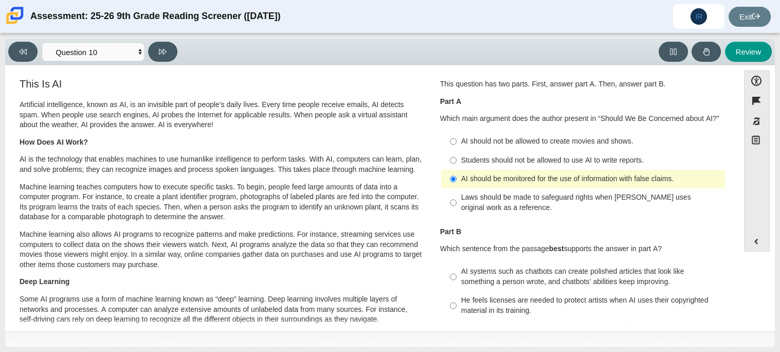
click at [550, 161] on div "Students should not be allowed to use AI to write reports." at bounding box center [591, 160] width 260 height 10
click at [457, 161] on input "Students should not be allowed to use AI to write reports. Students should not …" at bounding box center [453, 160] width 7 height 19
radio input "true"
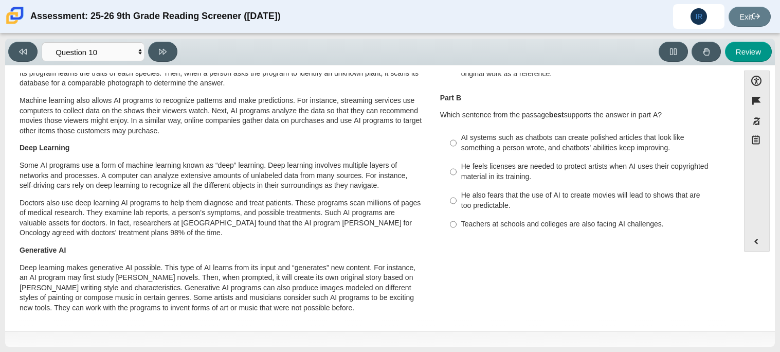
scroll to position [137, 0]
click at [562, 231] on label "Teachers at schools and colleges are also facing AI challenges. Teachers at sch…" at bounding box center [584, 225] width 282 height 19
click at [457, 231] on input "Teachers at schools and colleges are also facing AI challenges. Teachers at sch…" at bounding box center [453, 225] width 7 height 19
radio input "true"
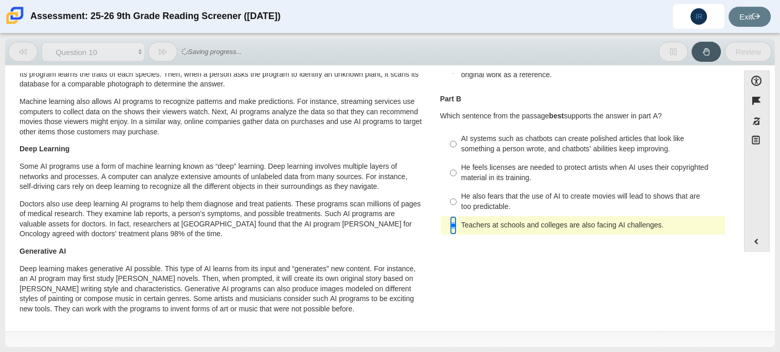
scroll to position [104, 0]
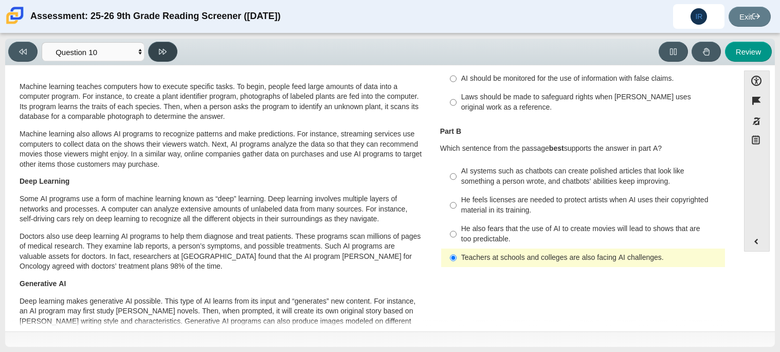
click at [169, 47] on button at bounding box center [162, 52] width 29 height 20
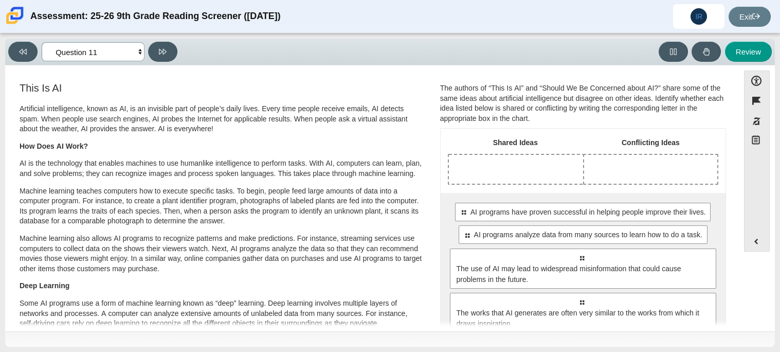
click at [101, 48] on select "Questions Question 1 Question 2 Question 3 Question 4 Question 5 Question 6 Que…" at bounding box center [93, 51] width 103 height 19
click at [248, 98] on div "This Is AI Artificial intelligence, known as AI, is an invisible part of people…" at bounding box center [222, 270] width 404 height 376
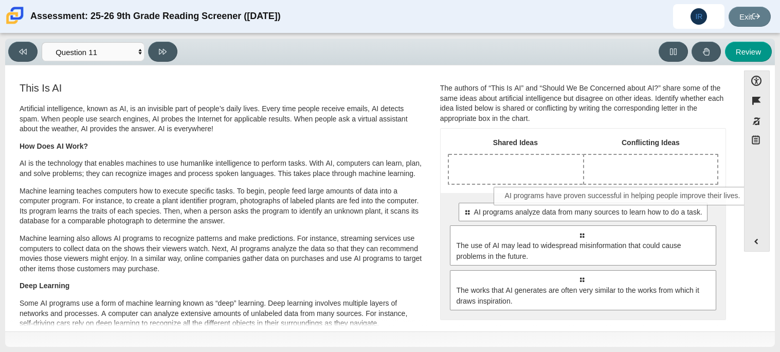
drag, startPoint x: 564, startPoint y: 205, endPoint x: 604, endPoint y: 192, distance: 41.8
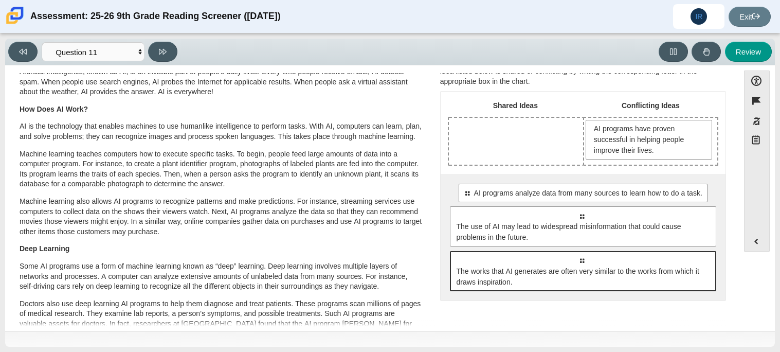
scroll to position [39, 0]
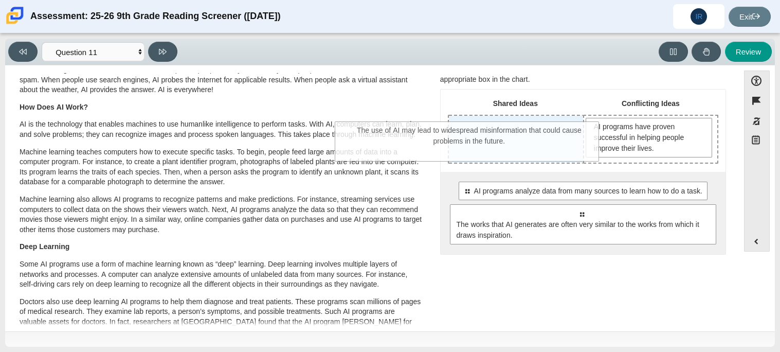
drag, startPoint x: 609, startPoint y: 224, endPoint x: 502, endPoint y: 146, distance: 132.8
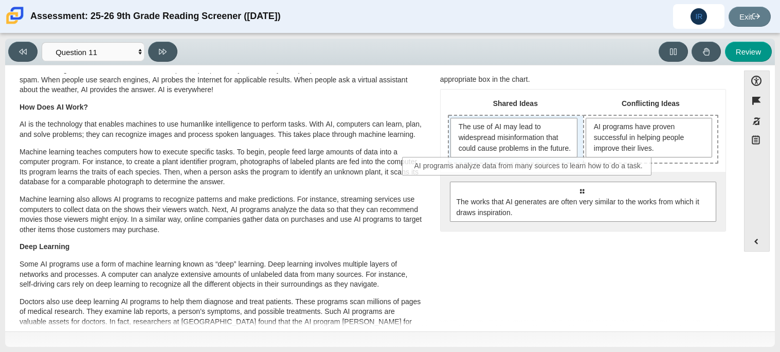
drag, startPoint x: 557, startPoint y: 207, endPoint x: 500, endPoint y: 168, distance: 68.8
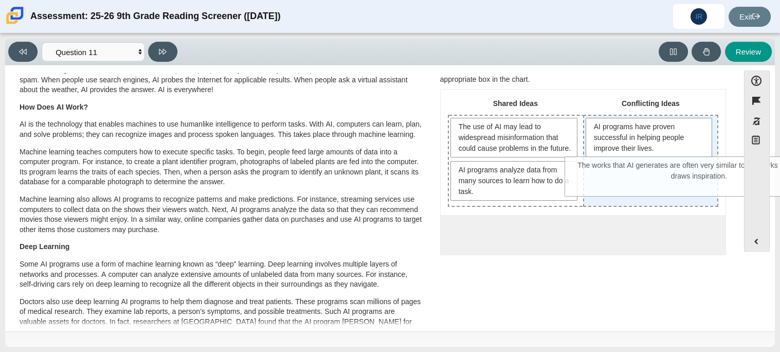
drag, startPoint x: 539, startPoint y: 265, endPoint x: 654, endPoint y: 188, distance: 138.9
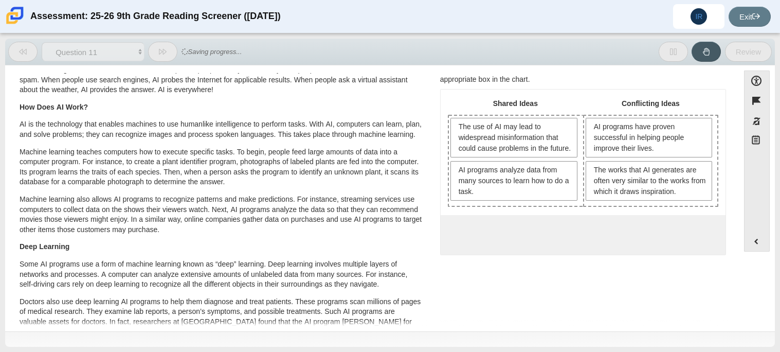
click at [444, 221] on div "Shared Ideas Conflicting Ideas The use of AI may lead to widespread misinformat…" at bounding box center [583, 171] width 285 height 165
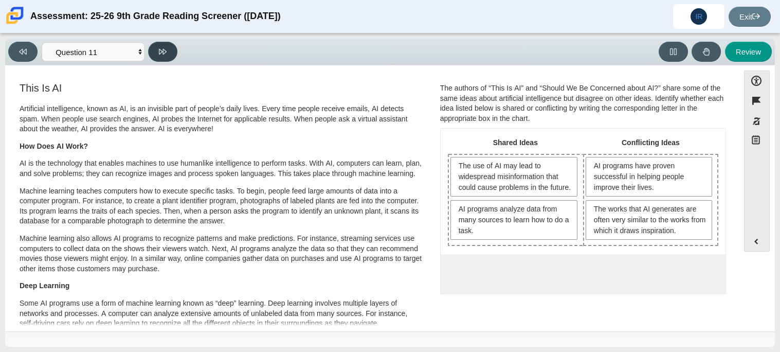
click at [170, 47] on button at bounding box center [162, 52] width 29 height 20
select select "c3effed4-44ce-4a19-bd96-1787f34e9b4c"
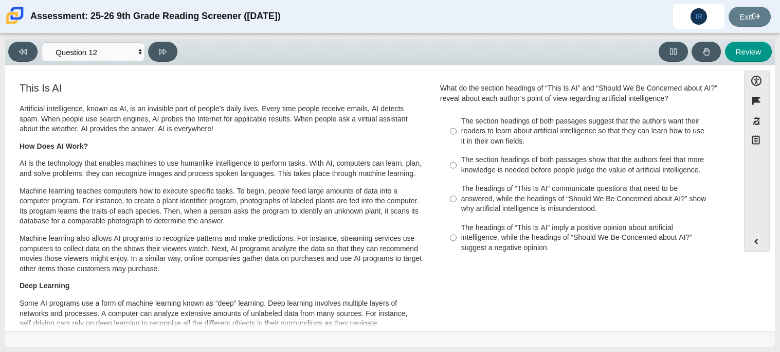
click at [655, 123] on div "The section headings of both passages suggest that the authors want their reade…" at bounding box center [591, 131] width 260 height 30
click at [457, 123] on input "The section headings of both passages suggest that the authors want their reade…" at bounding box center [453, 131] width 7 height 39
radio input "true"
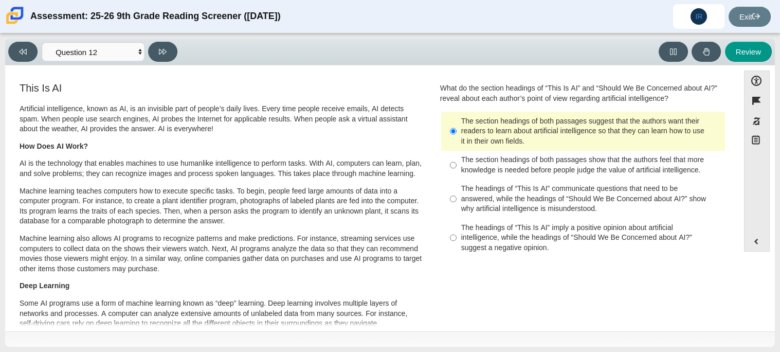
click at [548, 167] on div "The section headings of both passages show that the authors feel that more know…" at bounding box center [591, 165] width 260 height 20
click at [457, 167] on input "The section headings of both passages show that the authors feel that more know…" at bounding box center [453, 165] width 7 height 29
radio input "true"
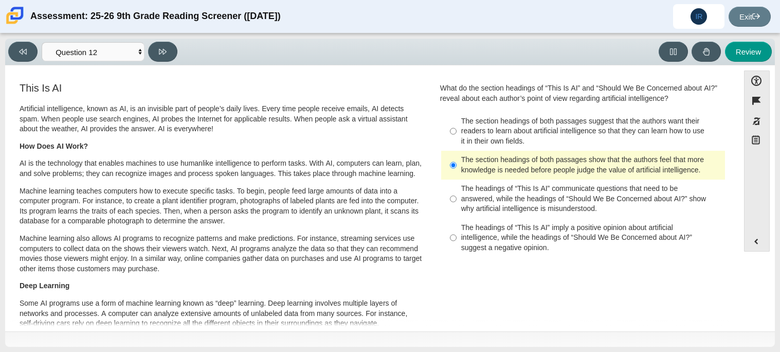
click at [552, 247] on div "The headings of “This Is AI” imply a positive opinion about artificial intellig…" at bounding box center [591, 238] width 260 height 30
click at [457, 247] on input "The headings of “This Is AI” imply a positive opinion about artificial intellig…" at bounding box center [453, 237] width 7 height 39
radio input "true"
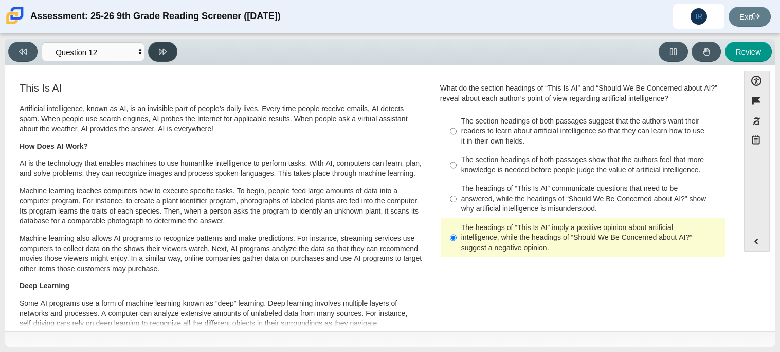
click at [173, 51] on button at bounding box center [162, 52] width 29 height 20
select select "review"
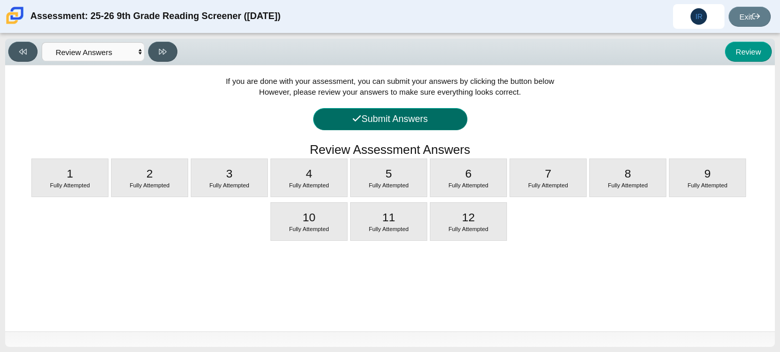
click at [389, 113] on button "Submit Answers" at bounding box center [390, 119] width 154 height 22
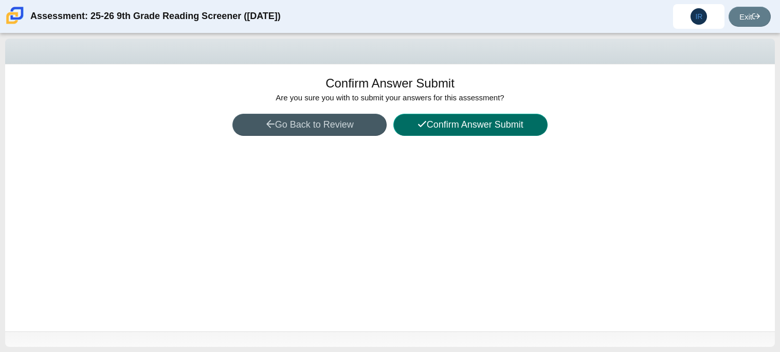
click at [440, 122] on button "Confirm Answer Submit" at bounding box center [470, 125] width 154 height 22
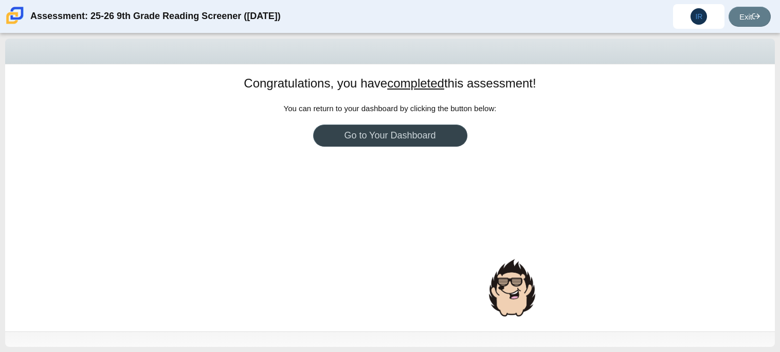
click at [446, 135] on link "Go to Your Dashboard" at bounding box center [390, 135] width 154 height 22
